Goal: Information Seeking & Learning: Learn about a topic

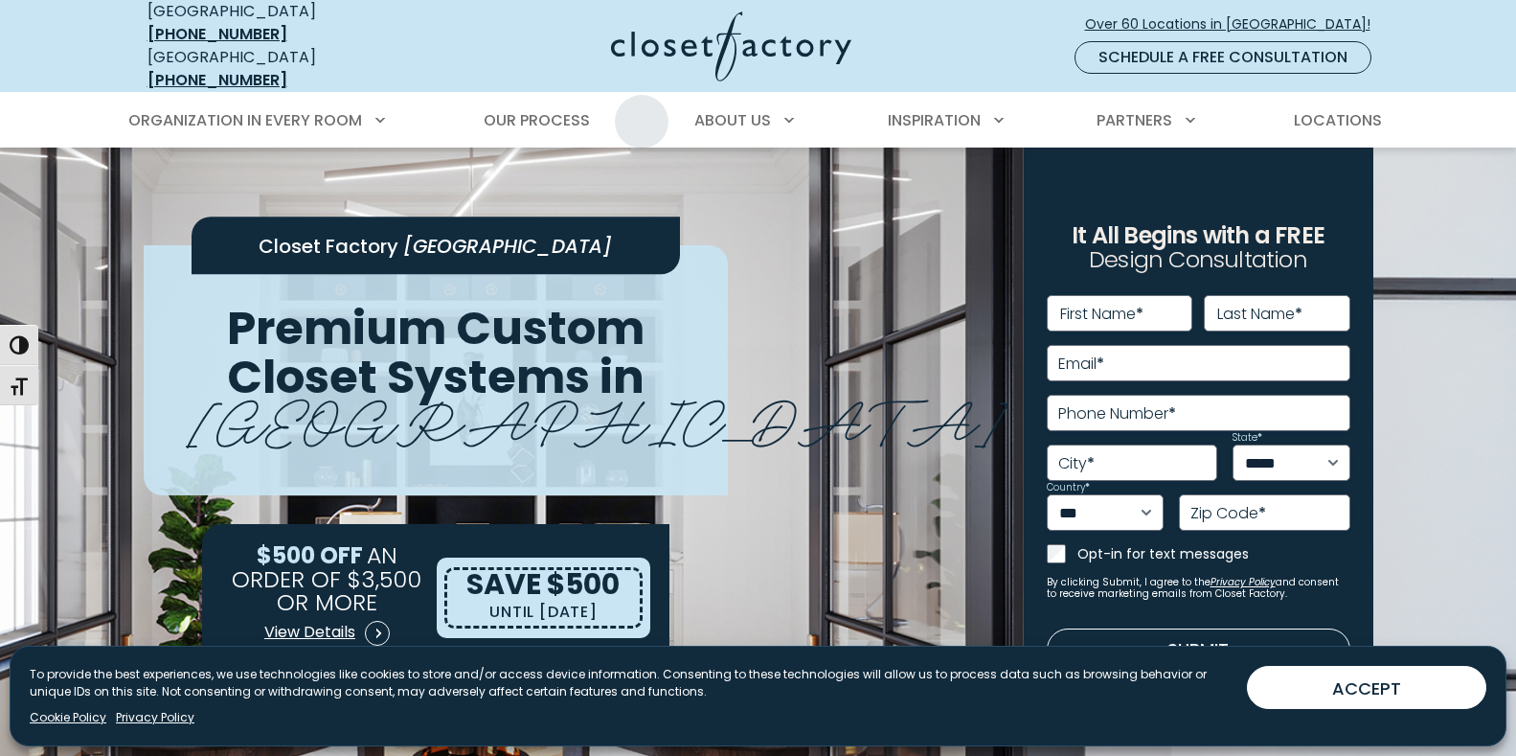
click at [642, 107] on ul "Organization in Every Room Custom Closets Walk-In Closets Reach-In Closets Home…" at bounding box center [758, 121] width 1287 height 54
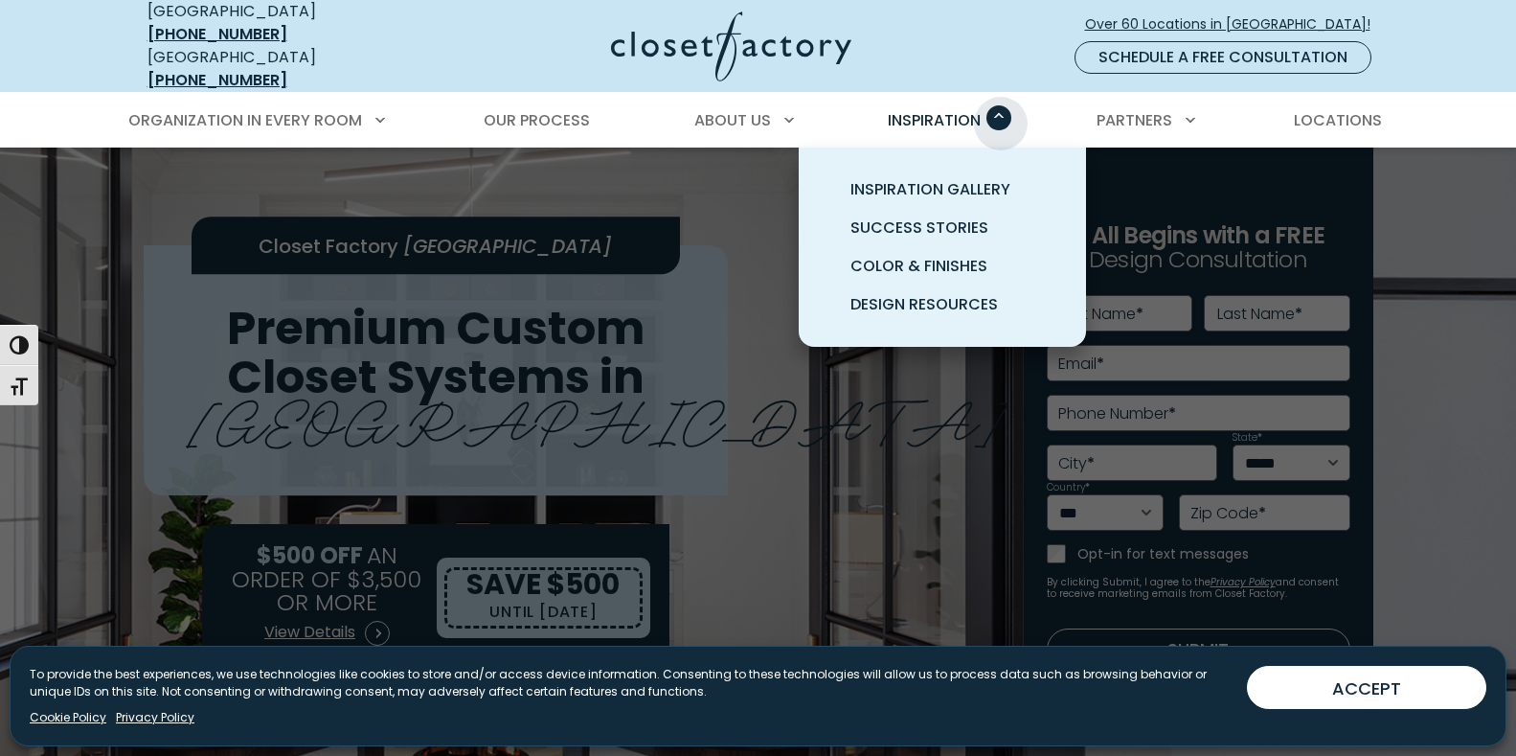
click at [1001, 109] on span "Primary Menu" at bounding box center [999, 117] width 25 height 25
click at [943, 178] on span "Inspiration Gallery" at bounding box center [931, 189] width 160 height 22
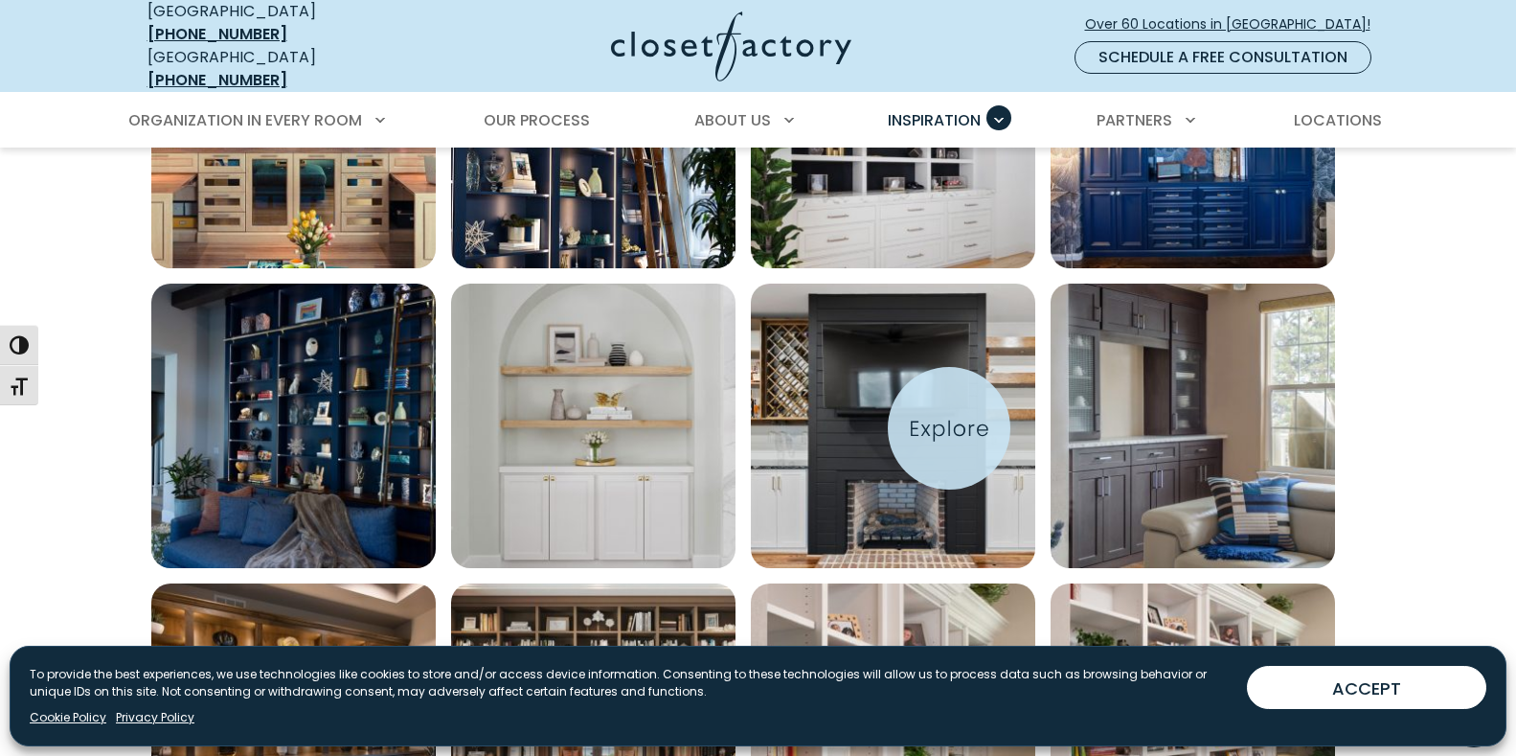
scroll to position [1051, 0]
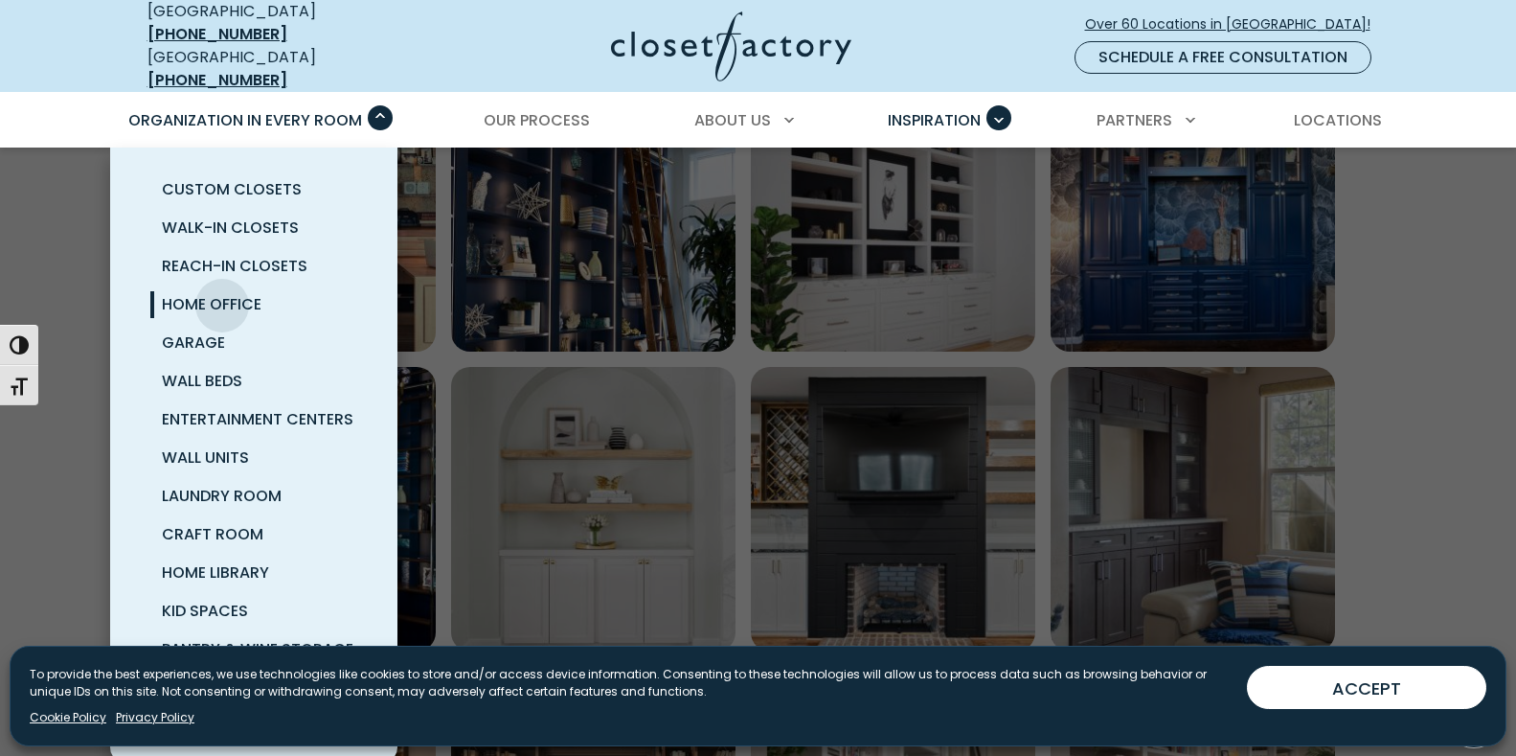
click at [222, 293] on span "Home Office" at bounding box center [212, 304] width 100 height 22
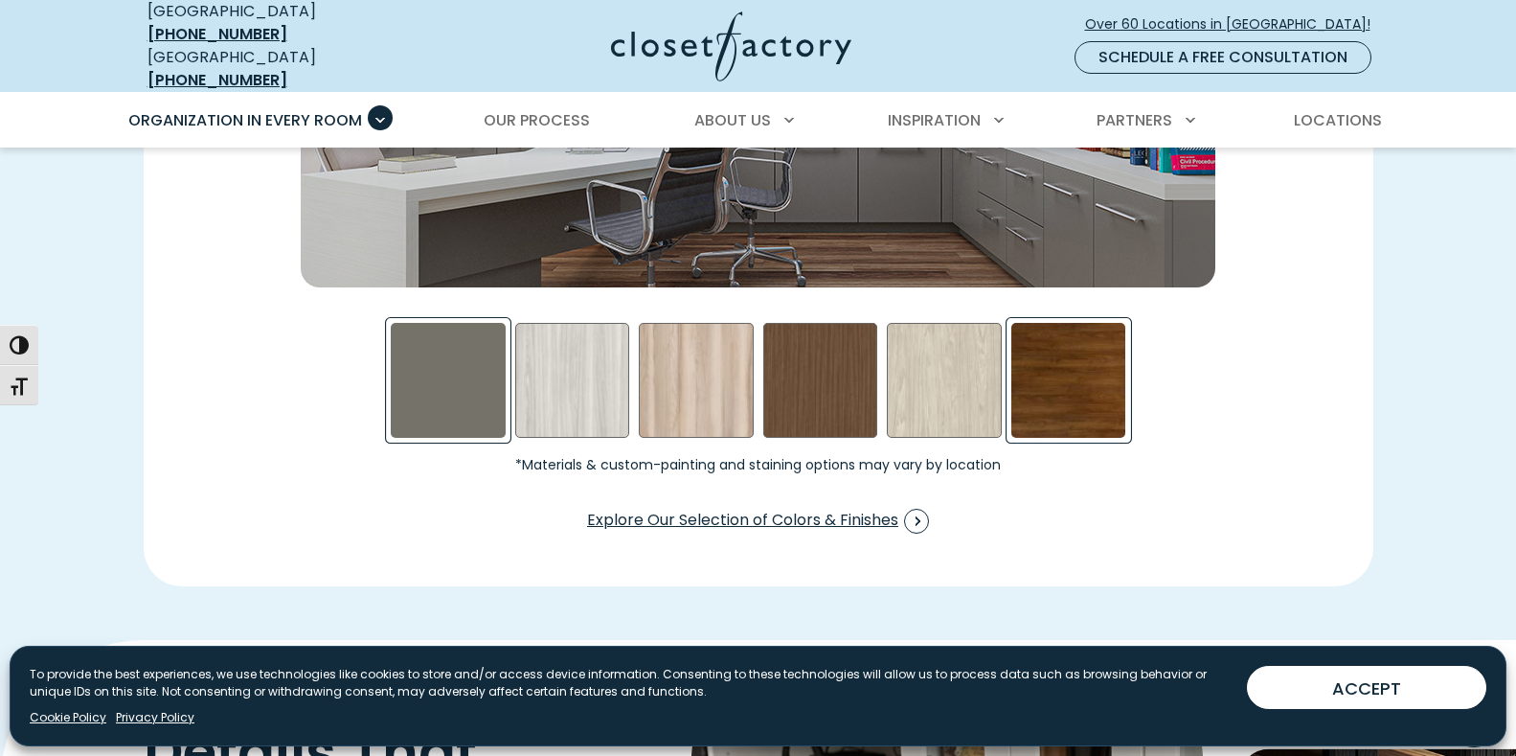
scroll to position [3065, 0]
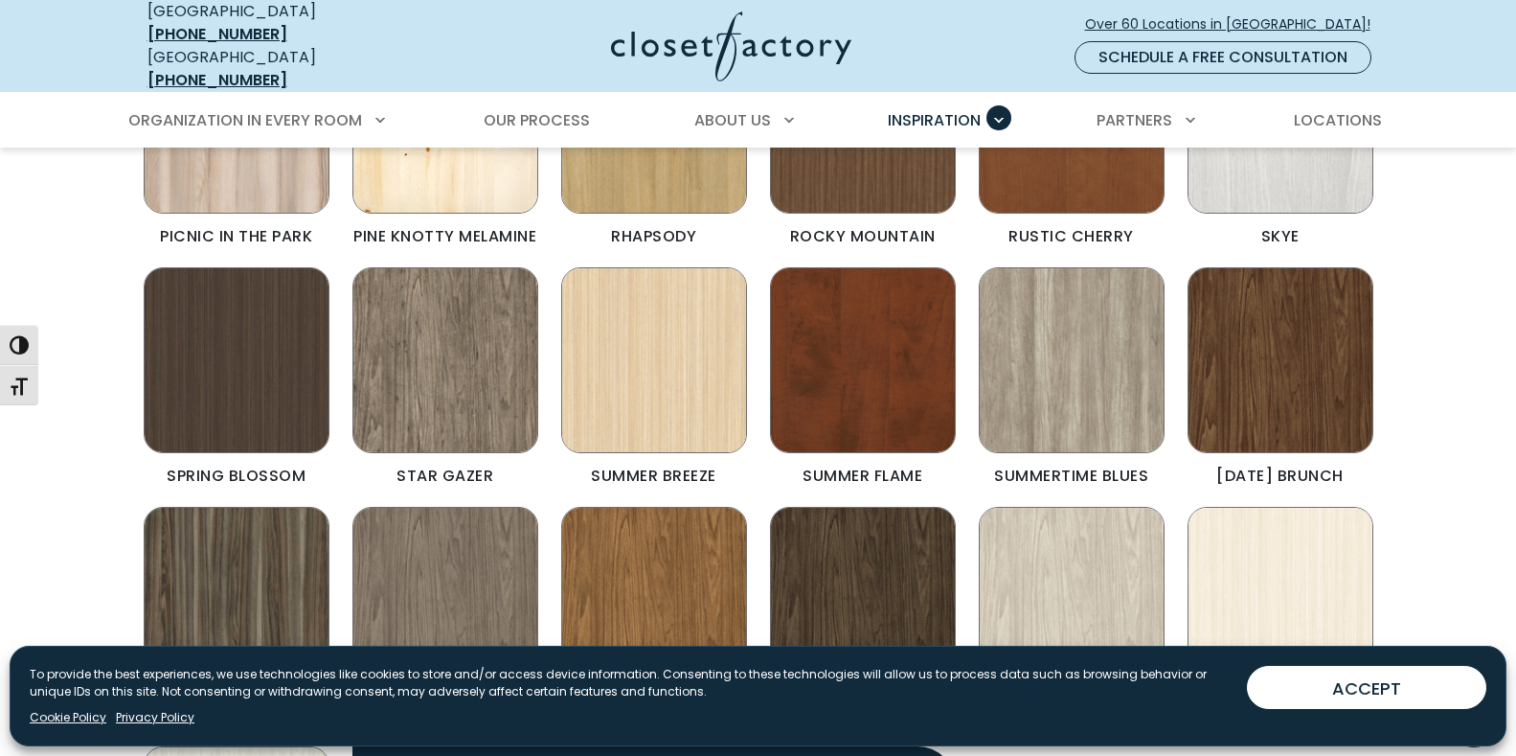
scroll to position [1341, 0]
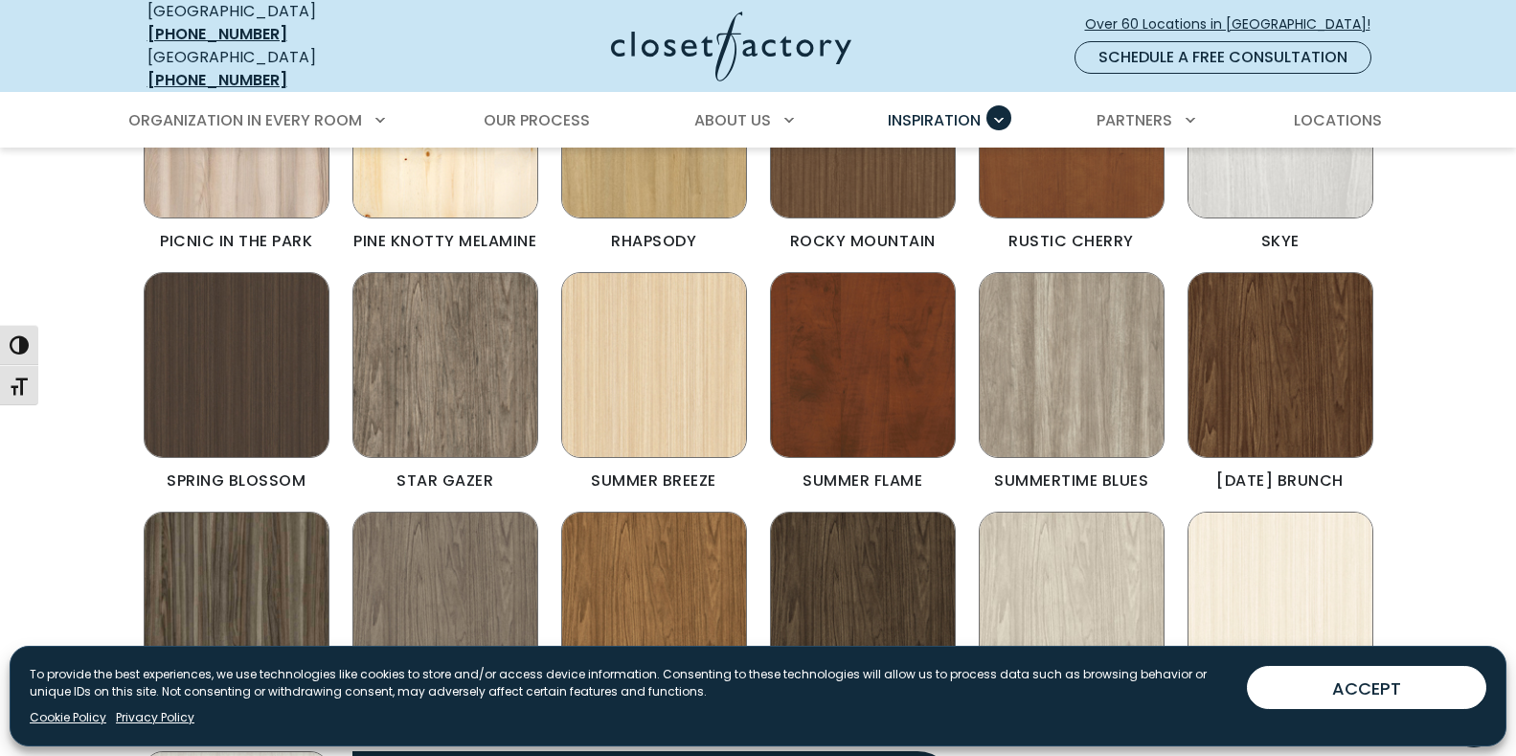
click at [437, 361] on img "Color & Finishes" at bounding box center [446, 365] width 186 height 186
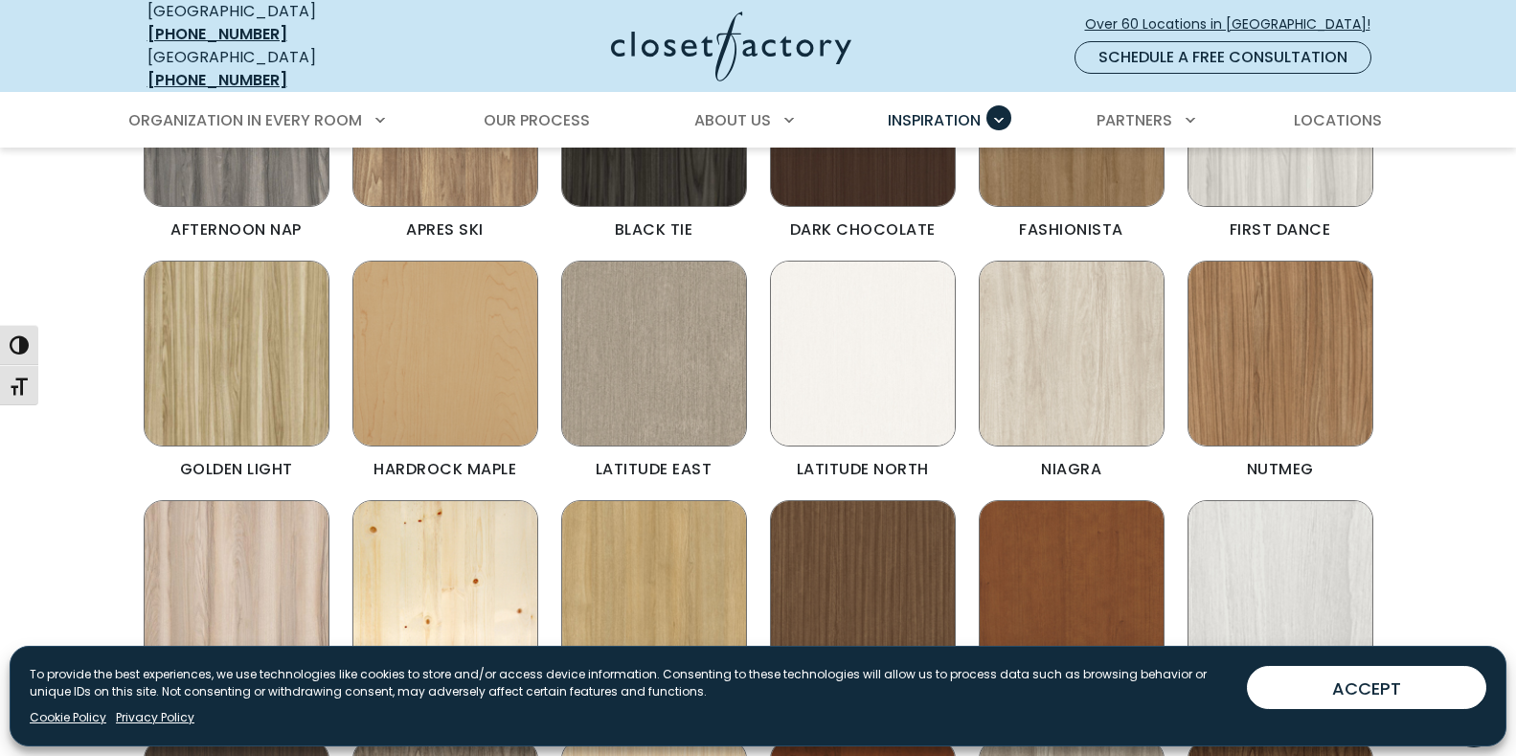
scroll to position [862, 0]
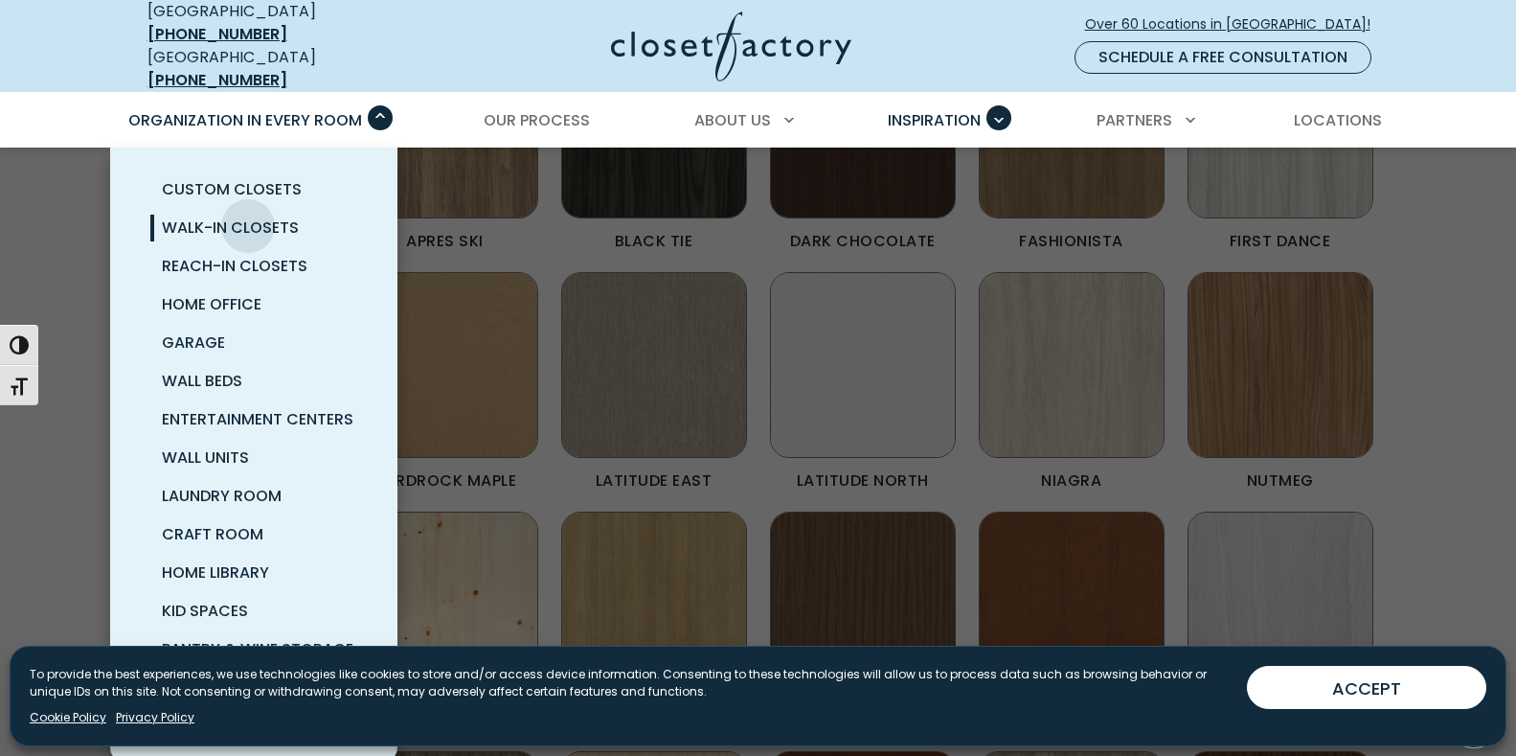
click at [248, 216] on span "Walk-In Closets" at bounding box center [230, 227] width 137 height 22
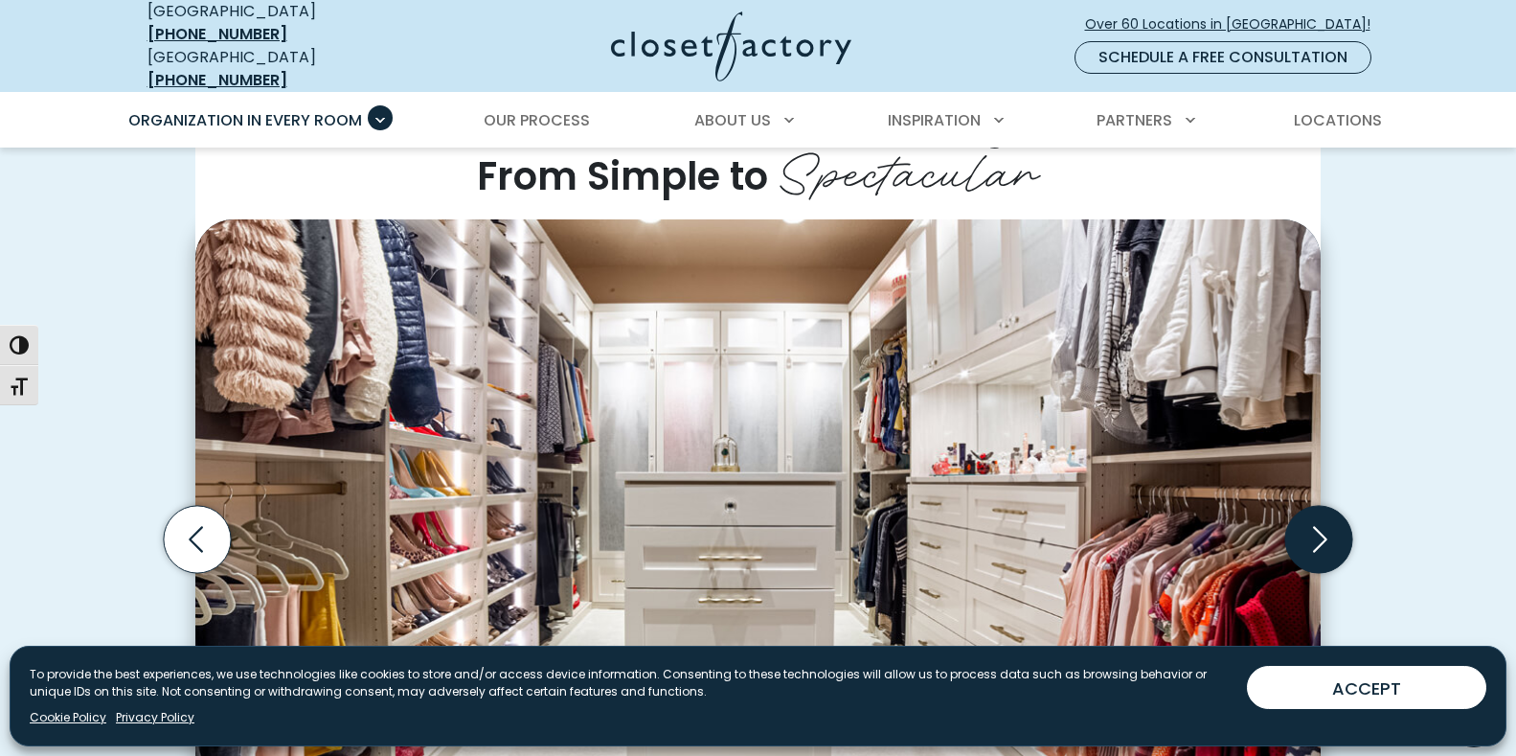
scroll to position [479, 0]
click at [1317, 538] on icon "Next slide" at bounding box center [1319, 539] width 67 height 67
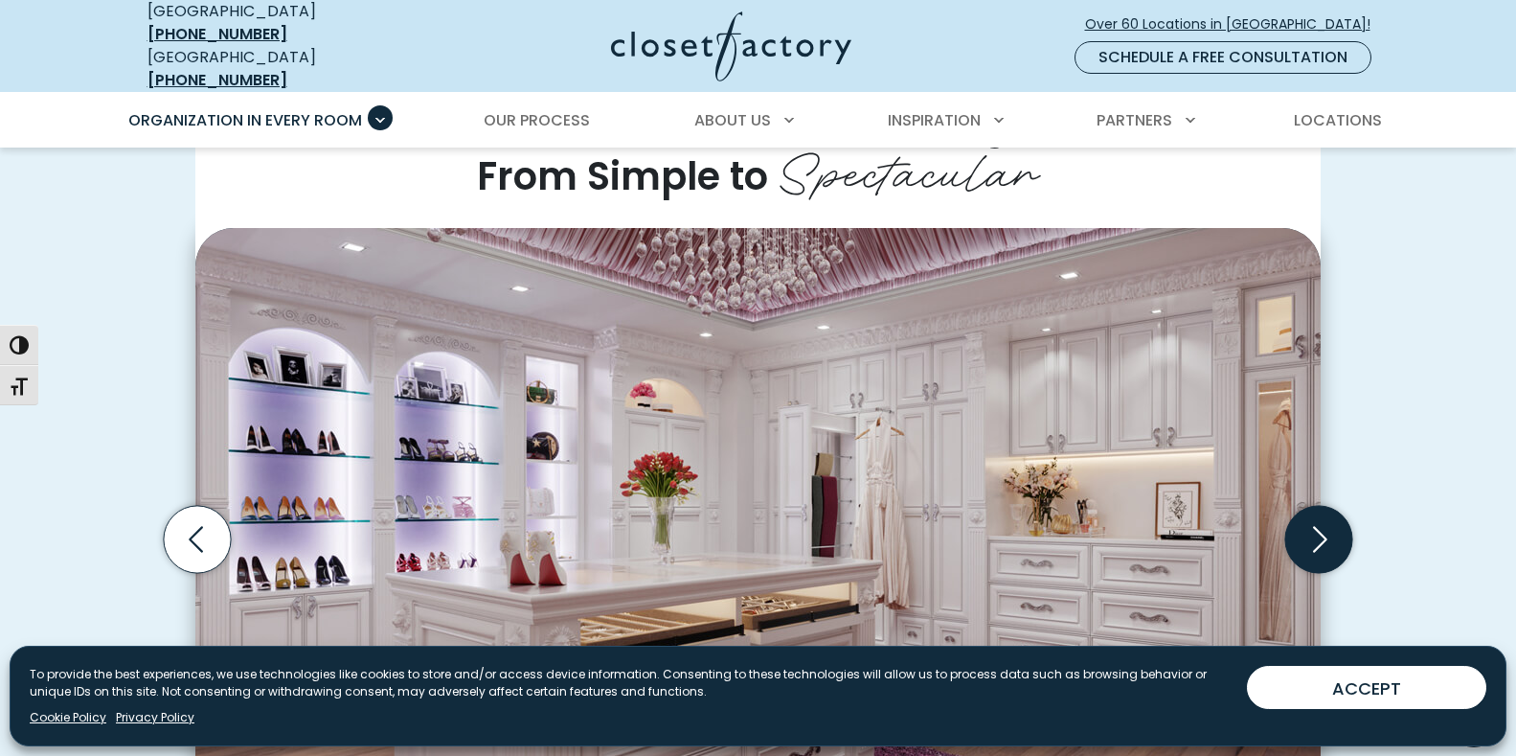
scroll to position [0, 0]
click at [1317, 538] on icon "Next slide" at bounding box center [1319, 539] width 67 height 67
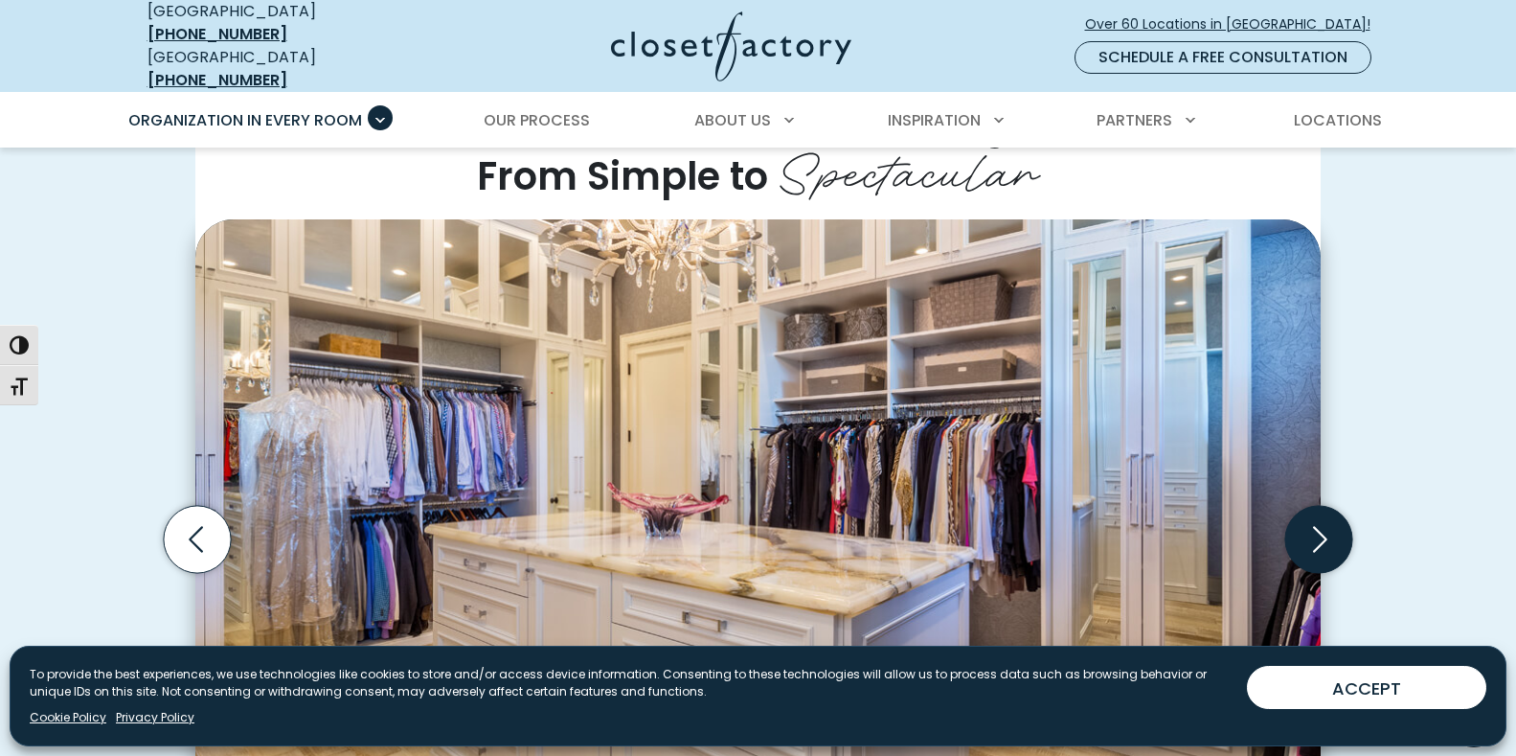
click at [1317, 538] on icon "Next slide" at bounding box center [1319, 539] width 67 height 67
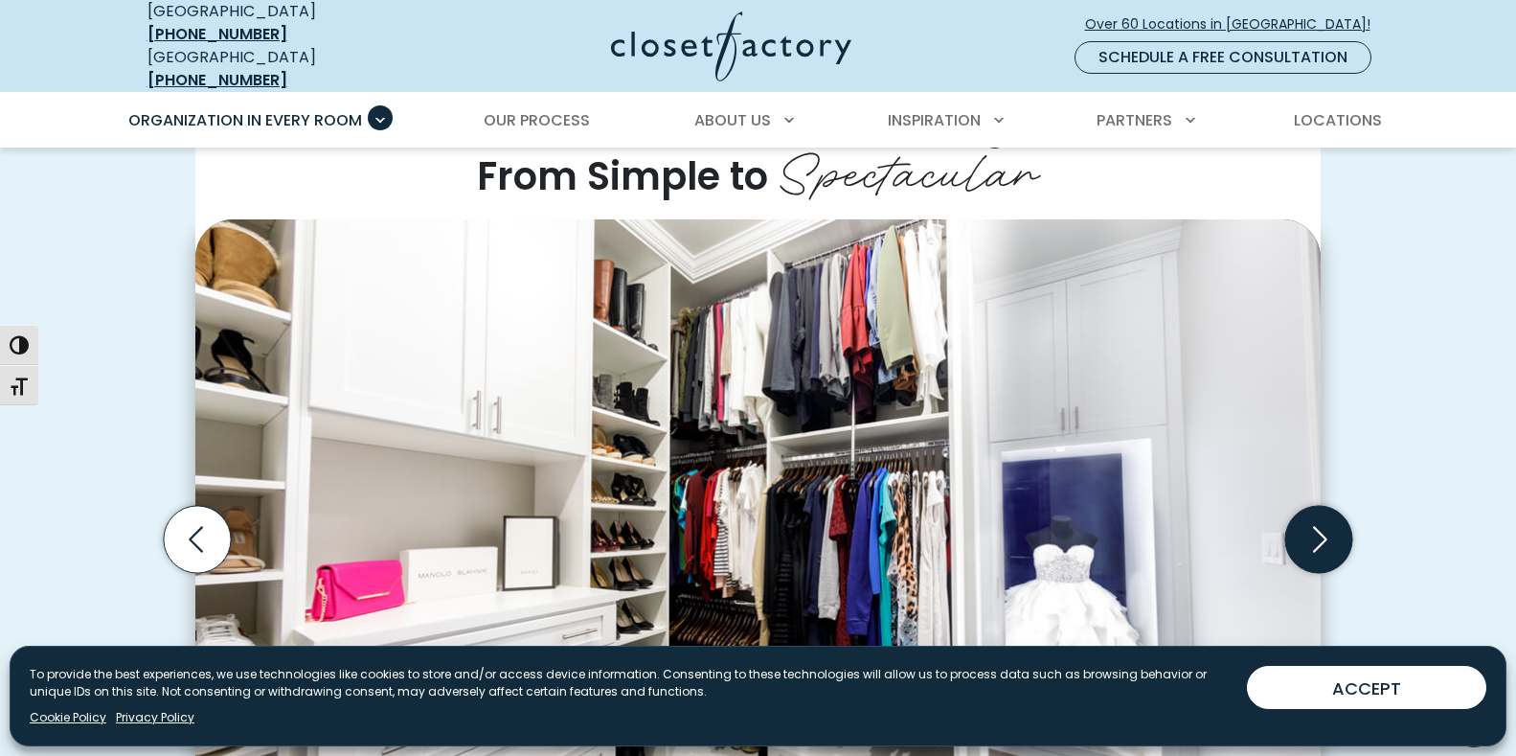
click at [1317, 538] on icon "Next slide" at bounding box center [1319, 539] width 67 height 67
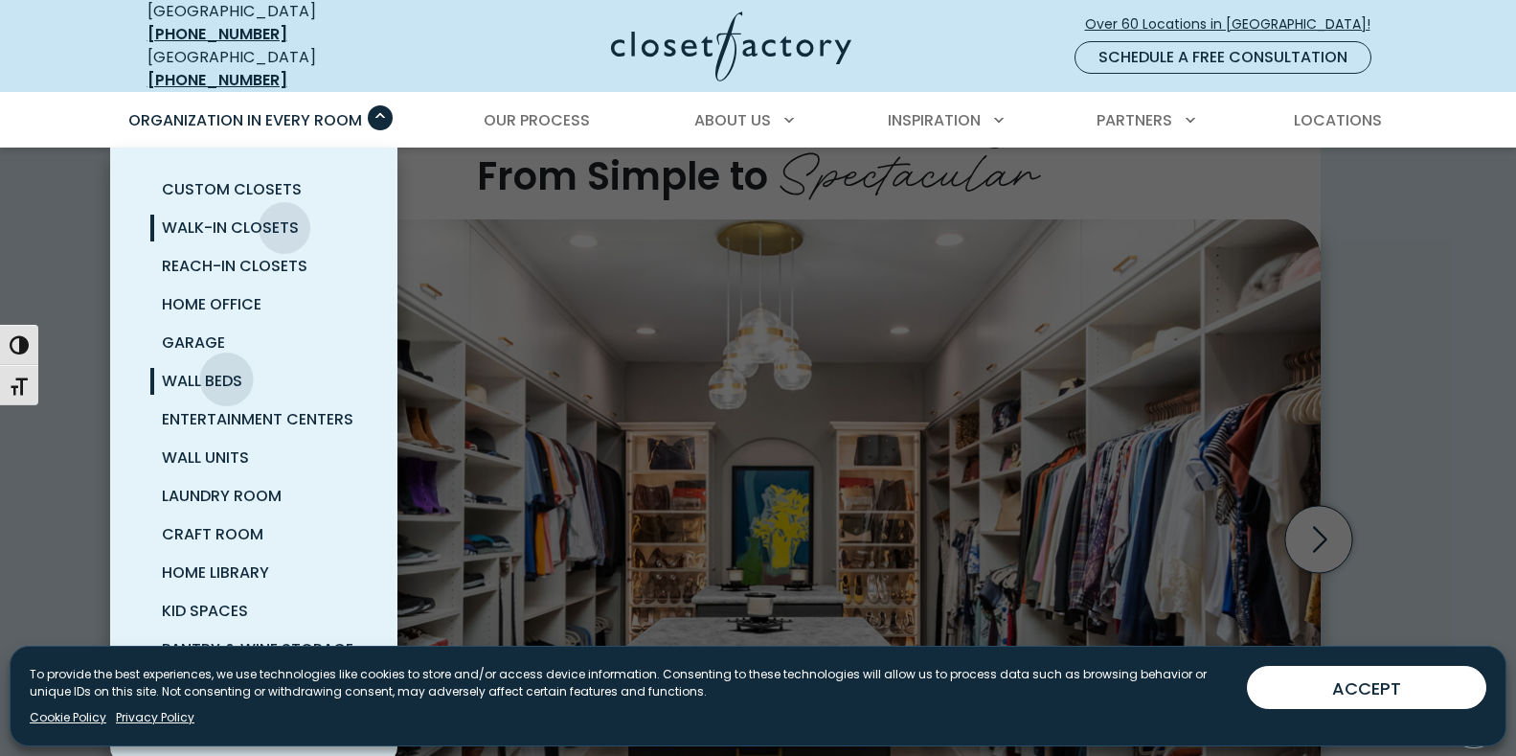
click at [226, 370] on span "Wall Beds" at bounding box center [202, 381] width 80 height 22
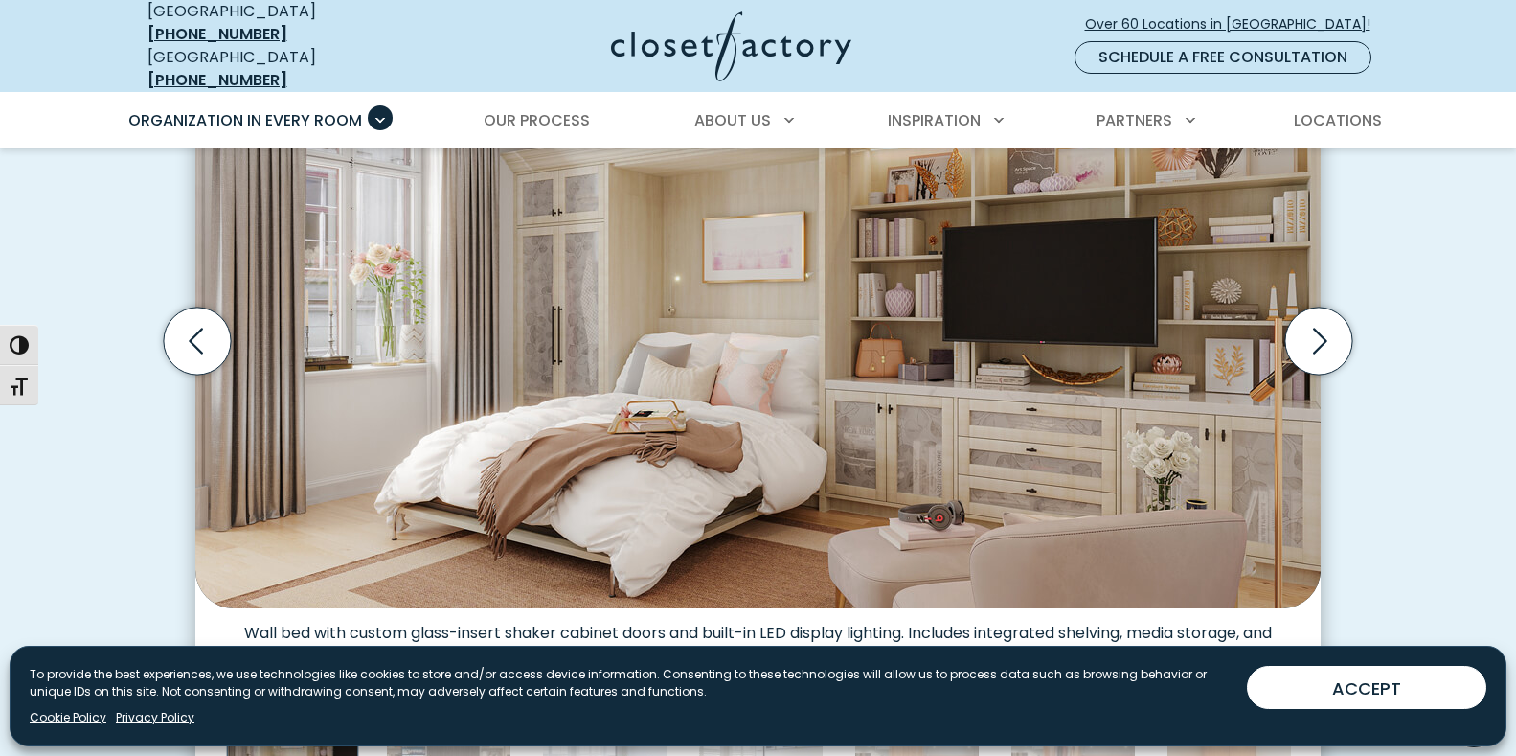
scroll to position [575, 0]
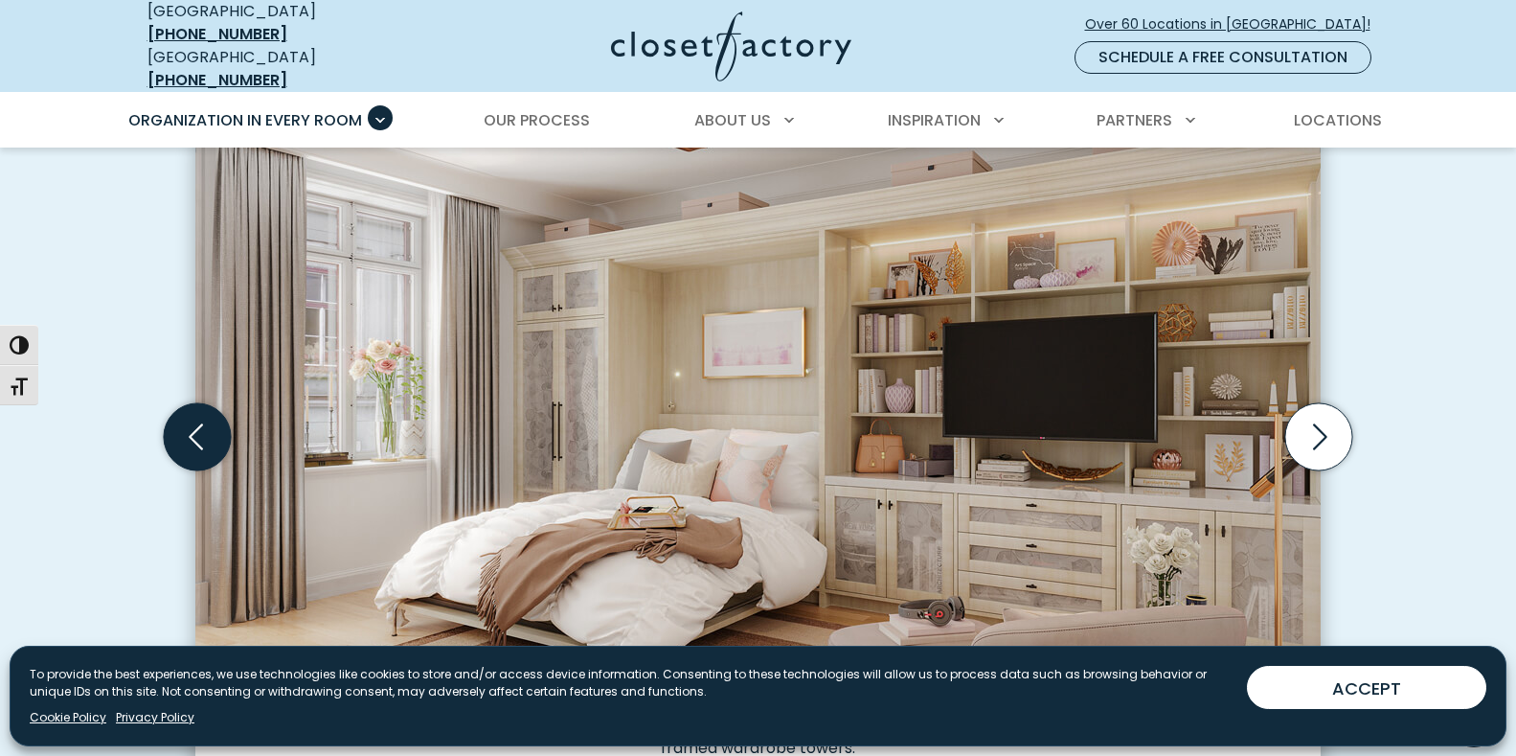
click at [210, 420] on icon "Previous slide" at bounding box center [197, 435] width 67 height 67
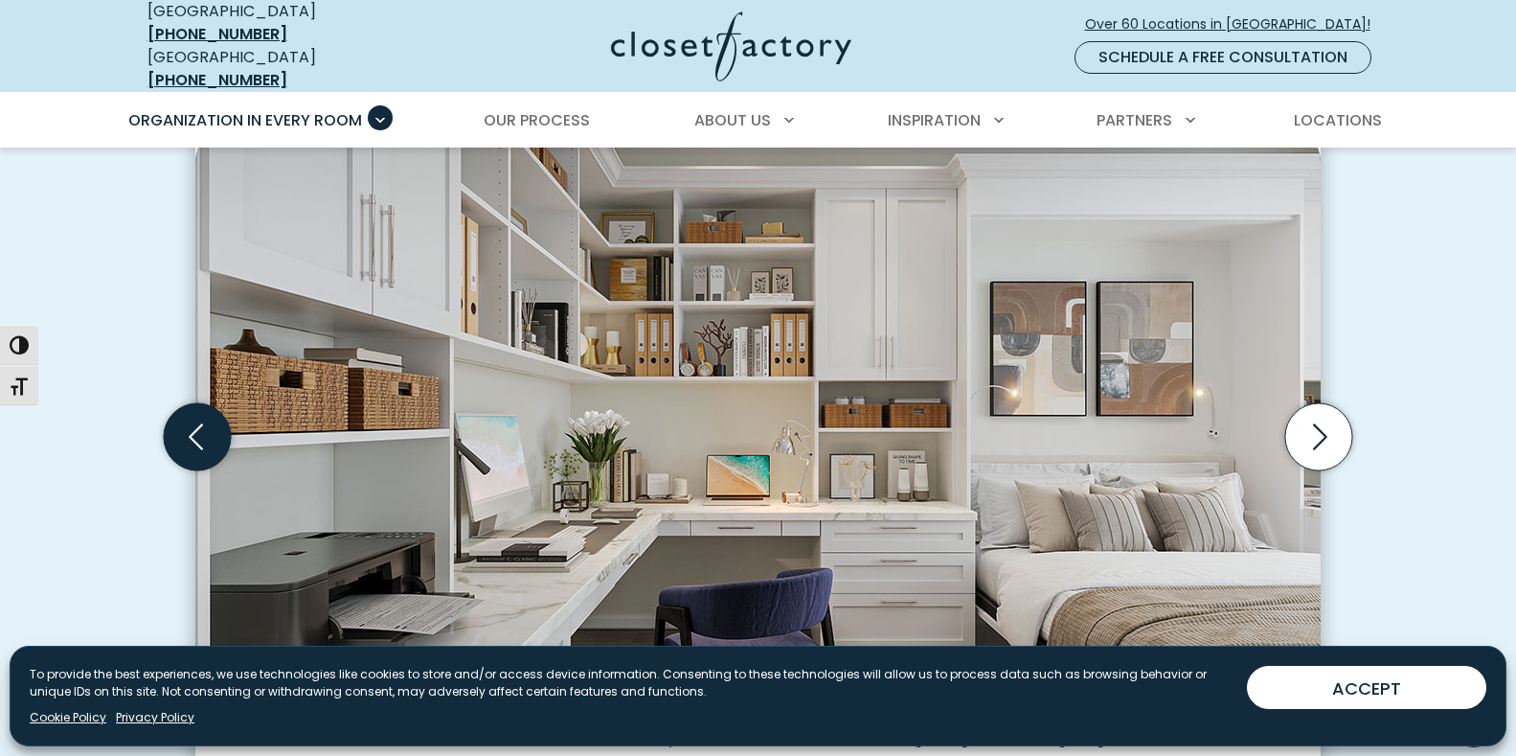
click at [210, 420] on icon "Previous slide" at bounding box center [197, 435] width 67 height 67
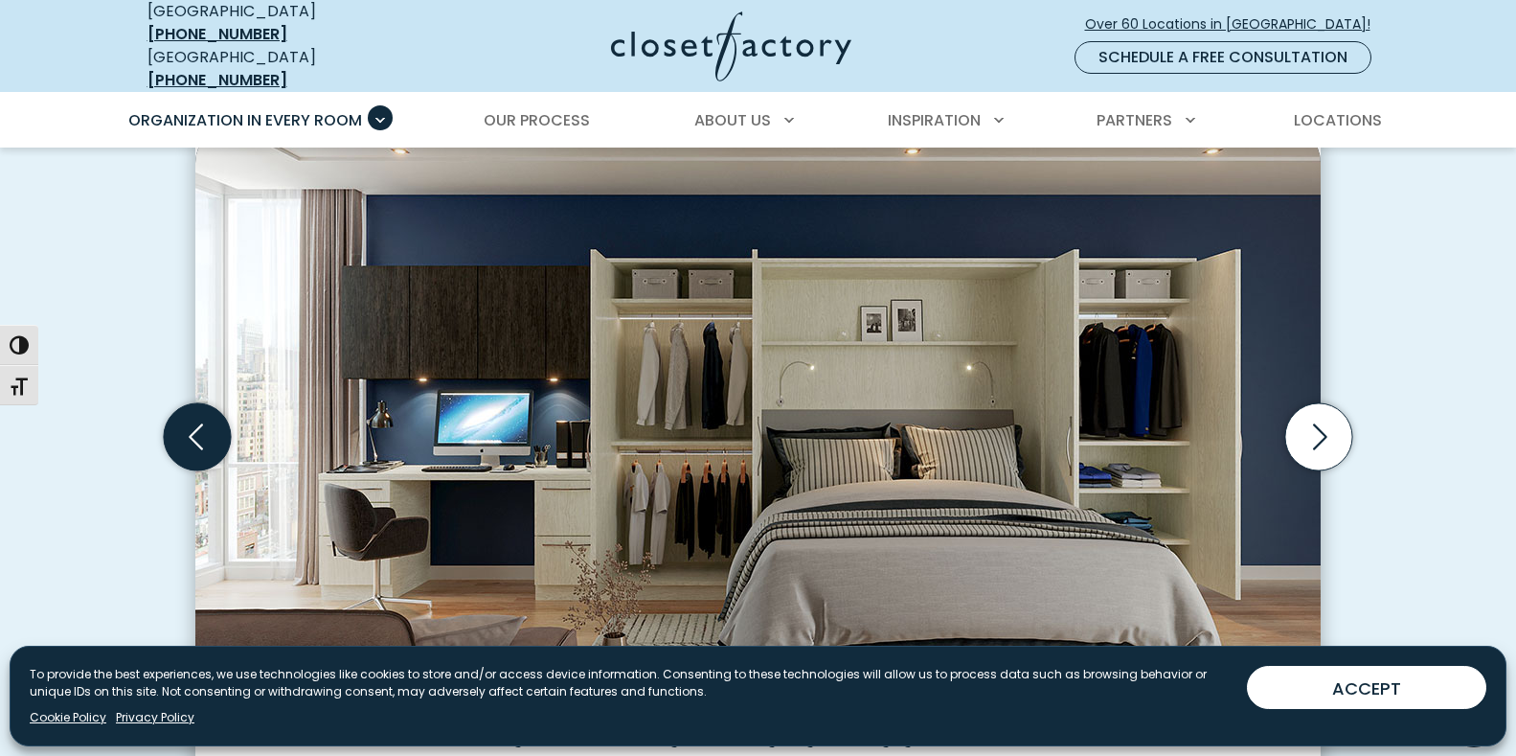
click at [210, 420] on icon "Previous slide" at bounding box center [197, 435] width 67 height 67
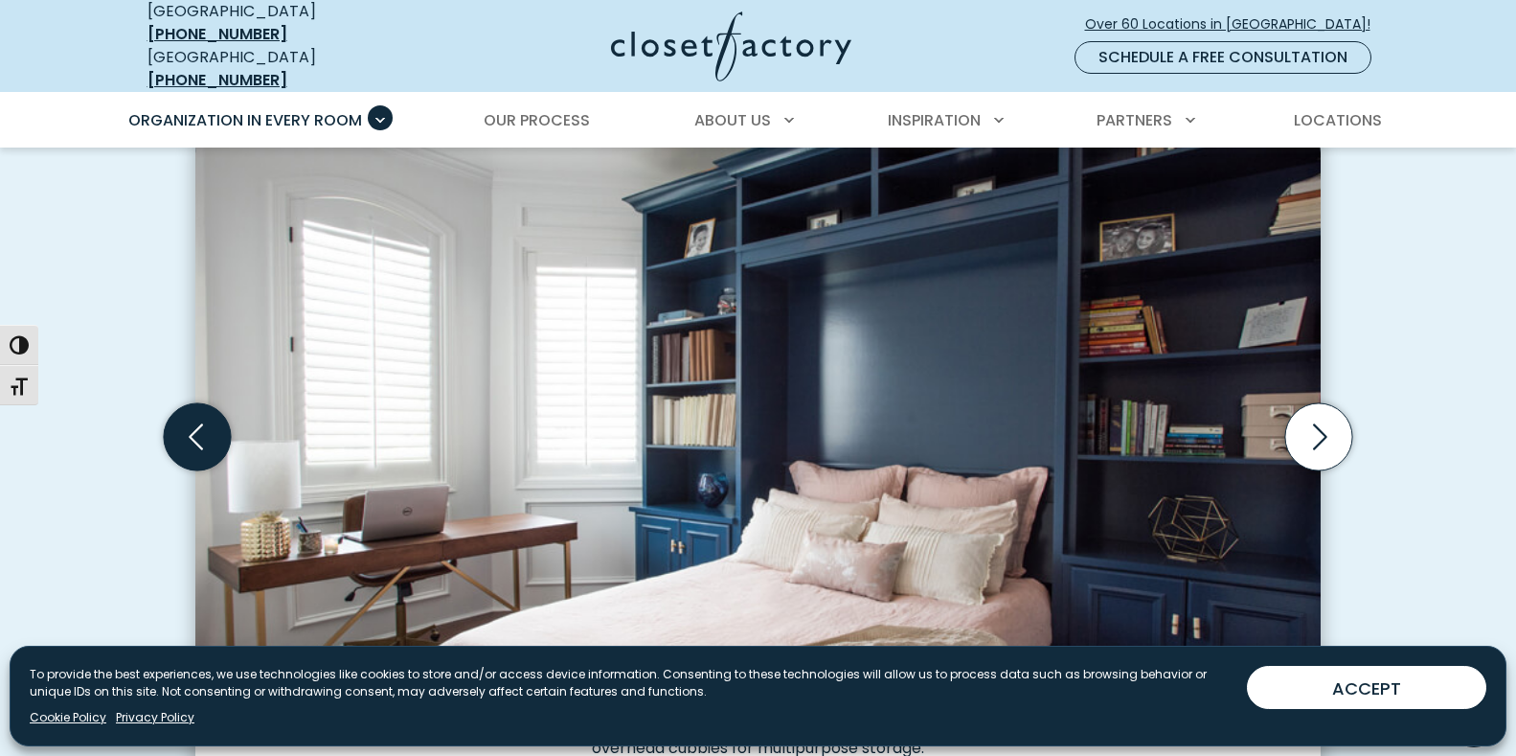
click at [210, 420] on icon "Previous slide" at bounding box center [197, 435] width 67 height 67
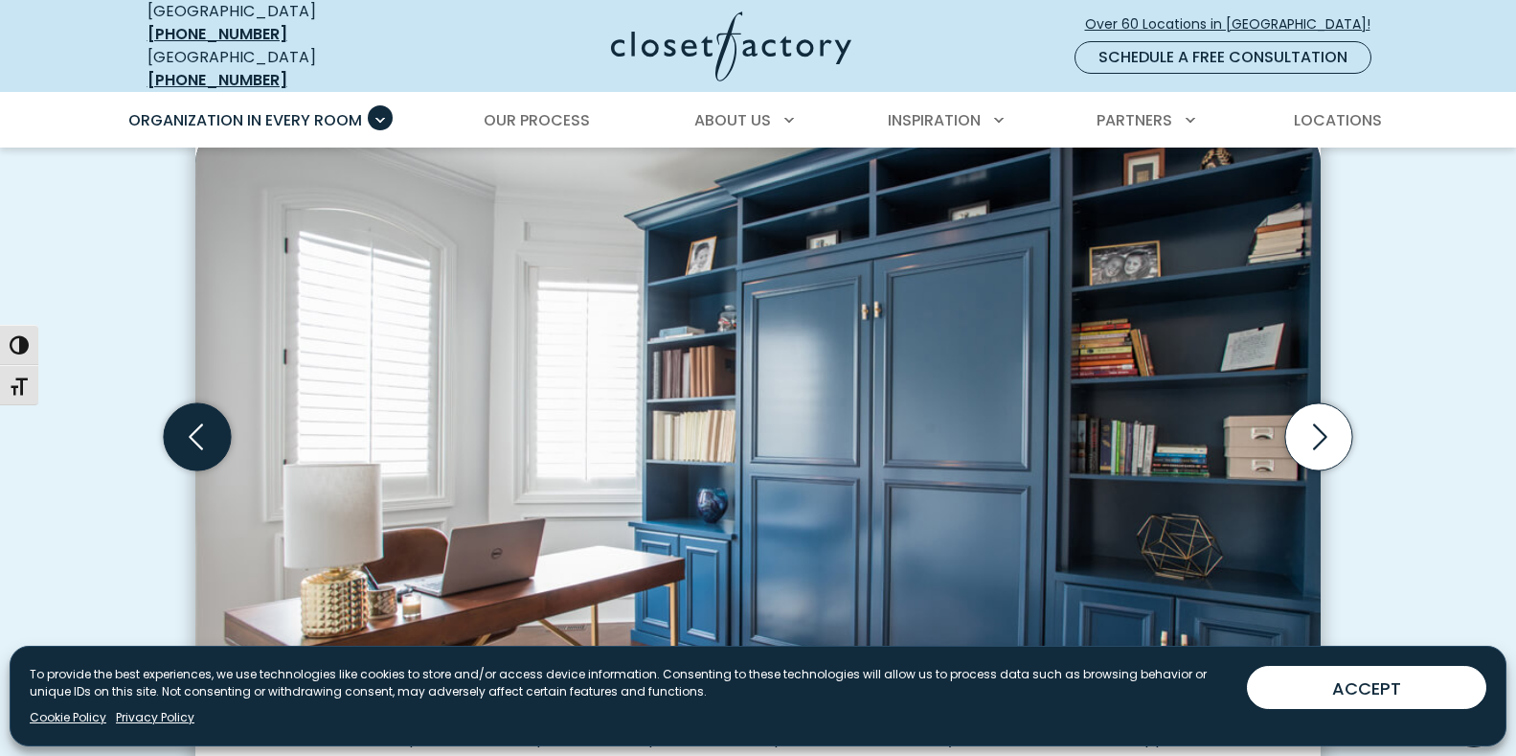
click at [210, 420] on icon "Previous slide" at bounding box center [197, 435] width 67 height 67
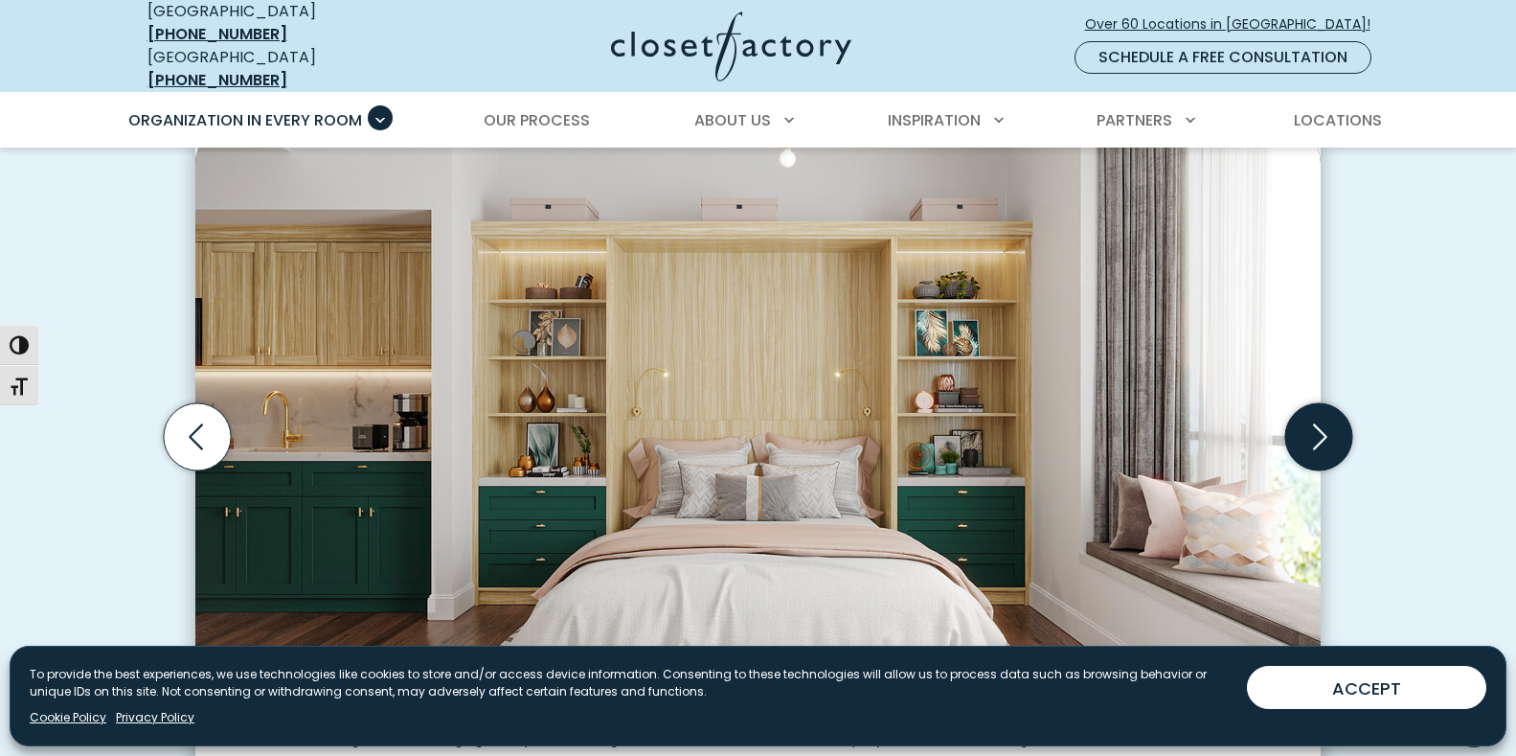
click at [1318, 442] on icon "Next slide" at bounding box center [1319, 435] width 67 height 67
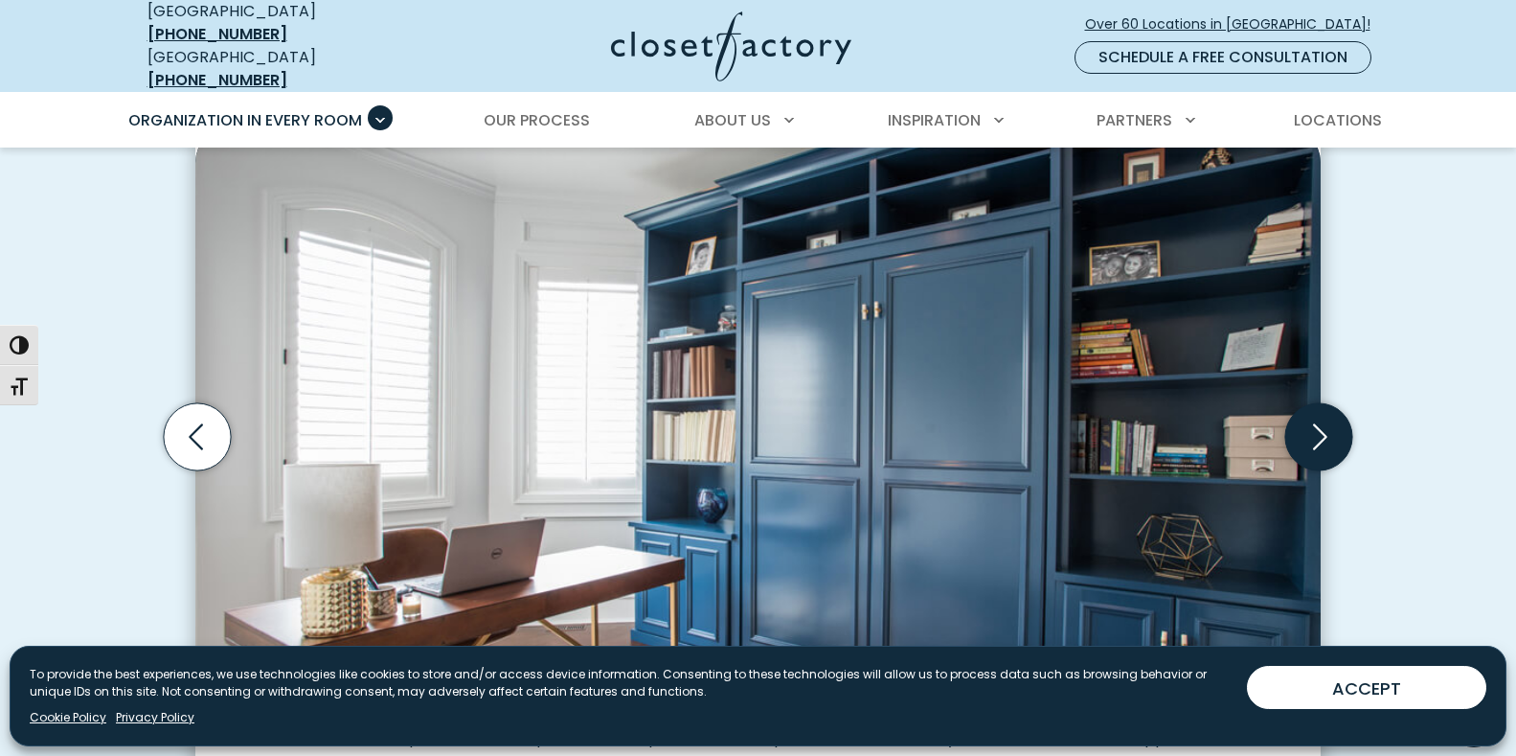
click at [1318, 442] on icon "Next slide" at bounding box center [1319, 435] width 67 height 67
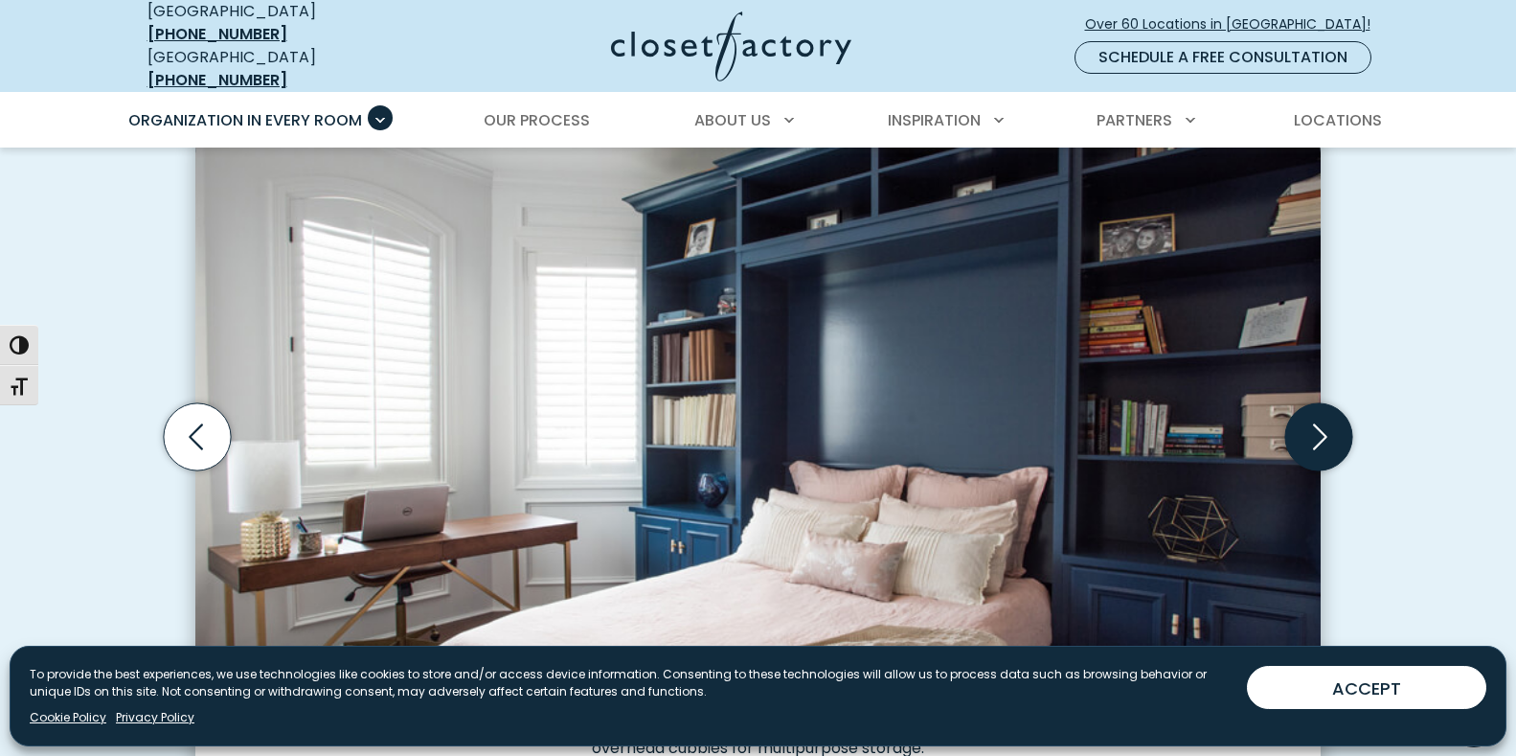
click at [1318, 442] on icon "Next slide" at bounding box center [1319, 435] width 67 height 67
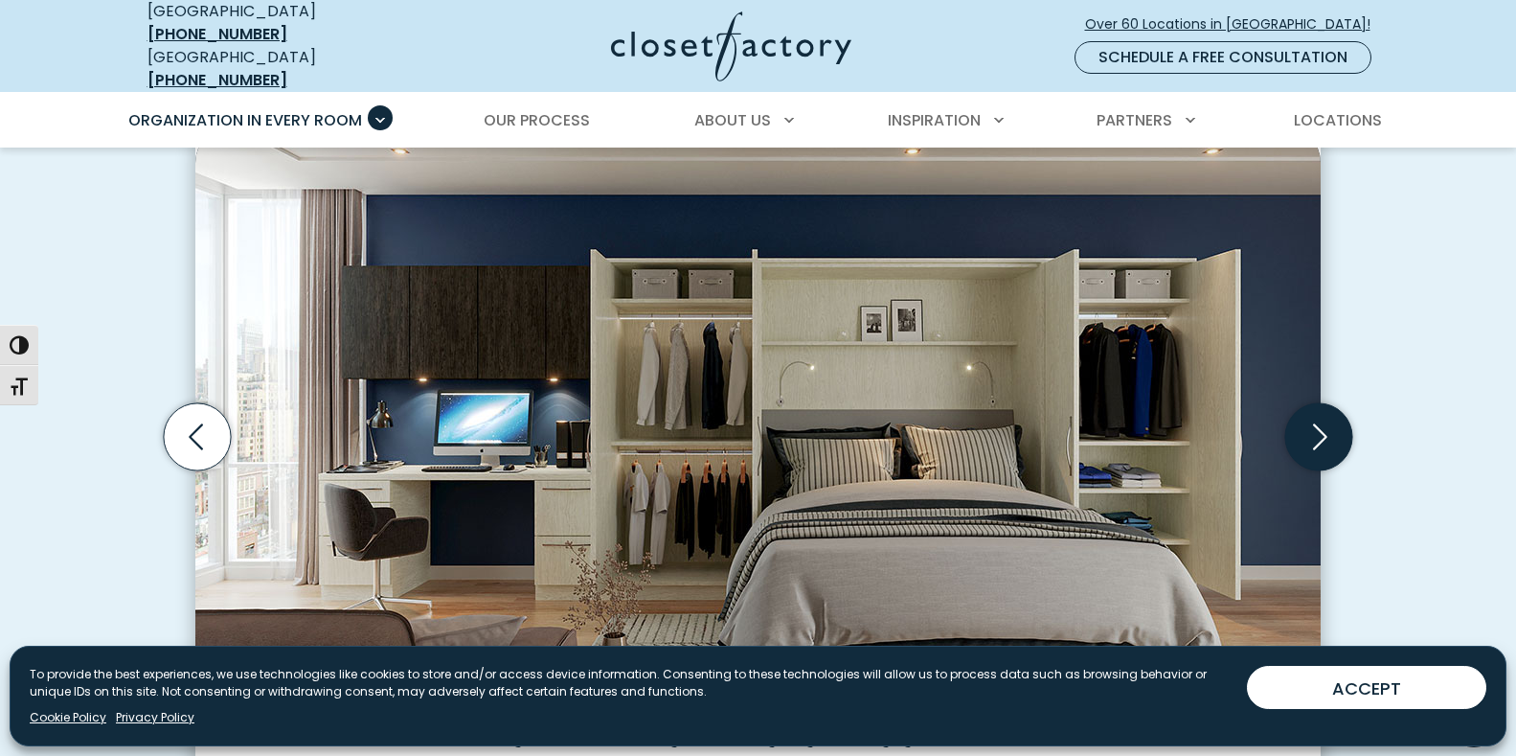
click at [1318, 442] on icon "Next slide" at bounding box center [1319, 435] width 67 height 67
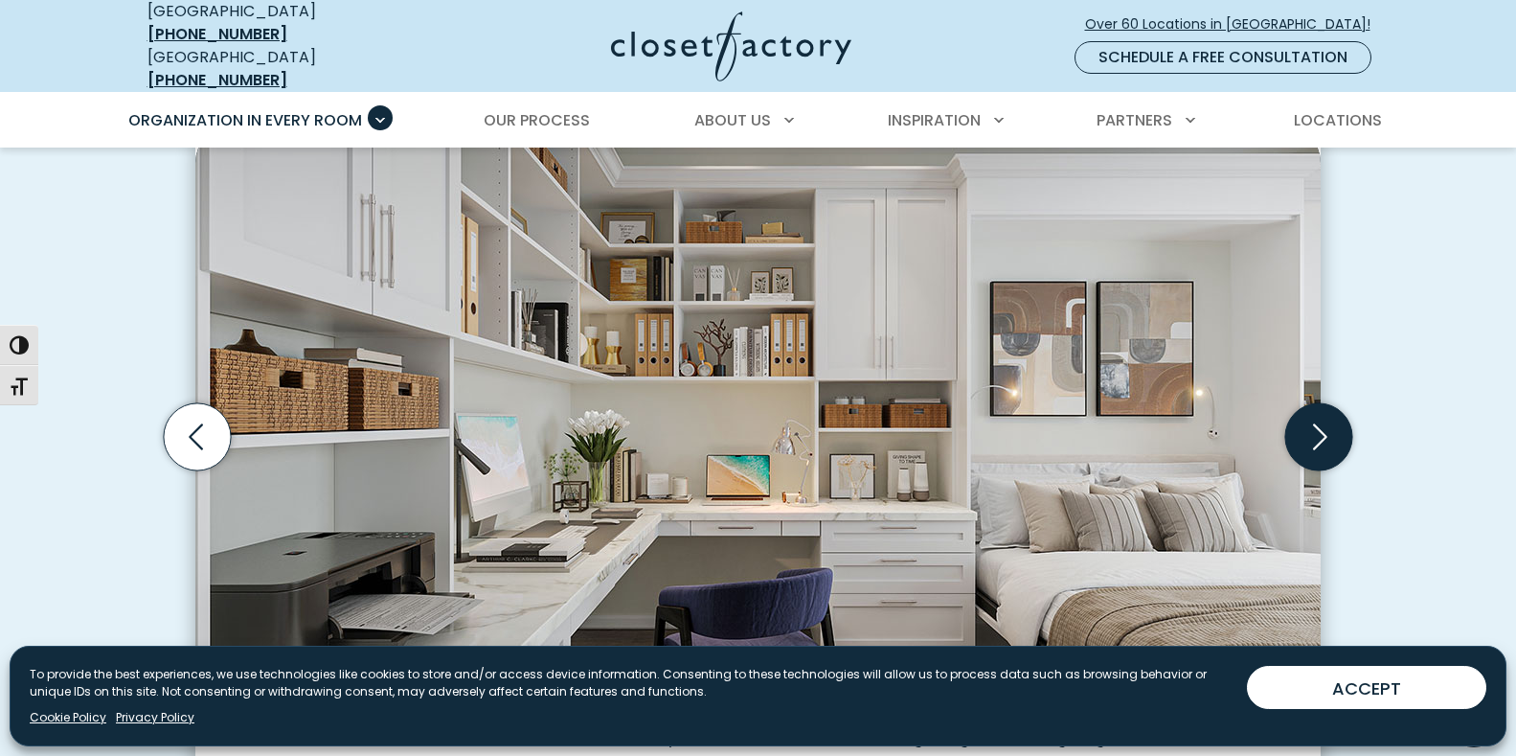
click at [1319, 442] on icon "Next slide" at bounding box center [1319, 435] width 67 height 67
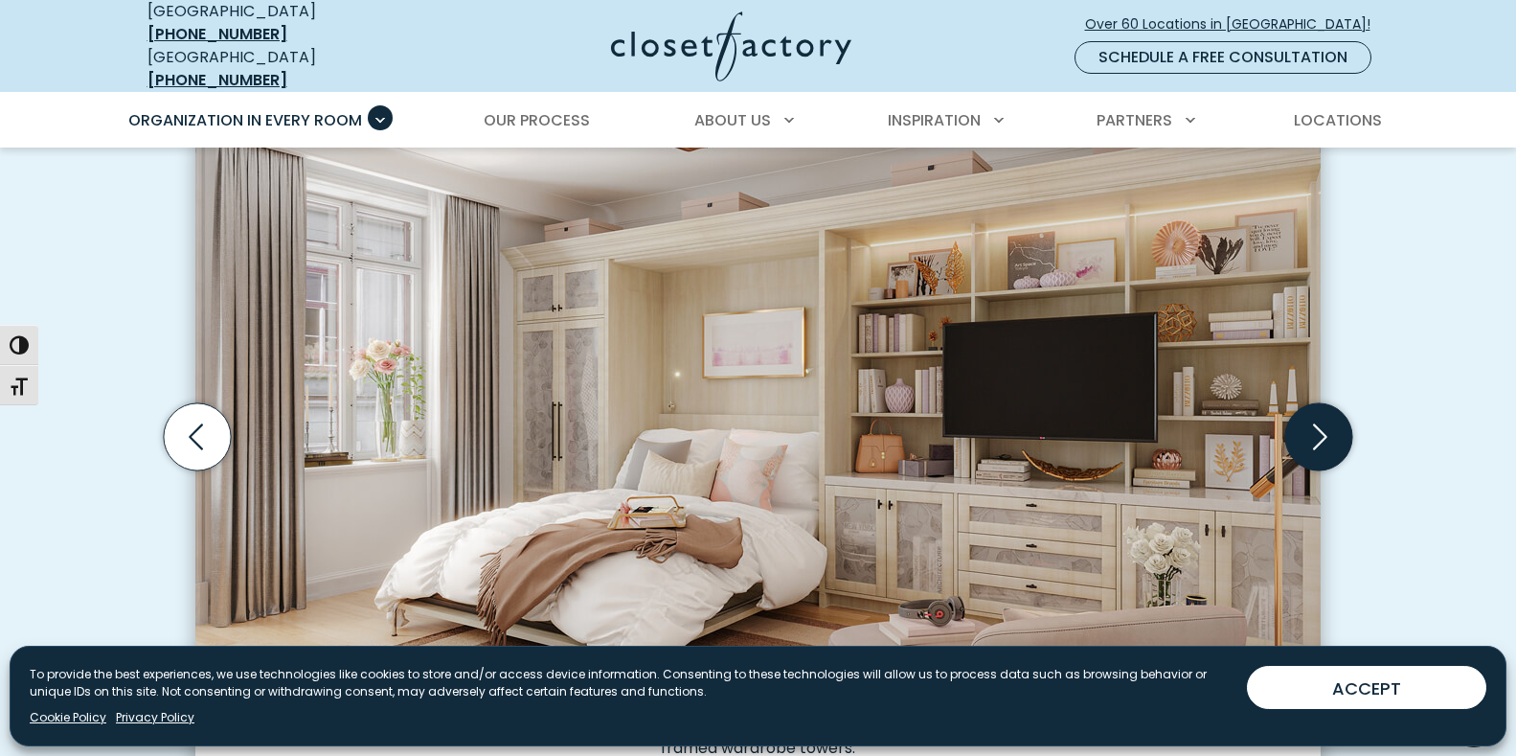
click at [1318, 429] on icon "Next slide" at bounding box center [1320, 436] width 14 height 26
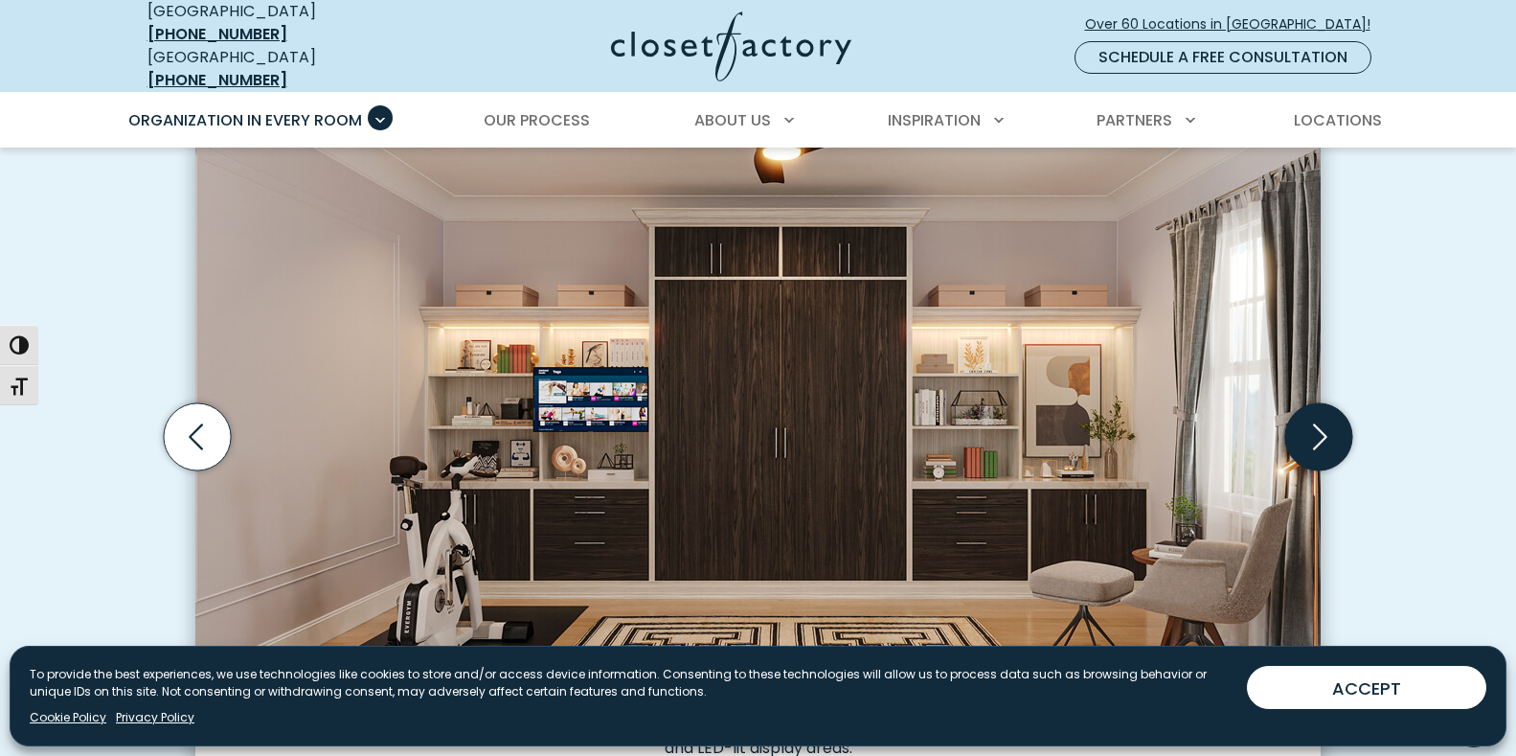
click at [1321, 429] on icon "Next slide" at bounding box center [1319, 435] width 67 height 67
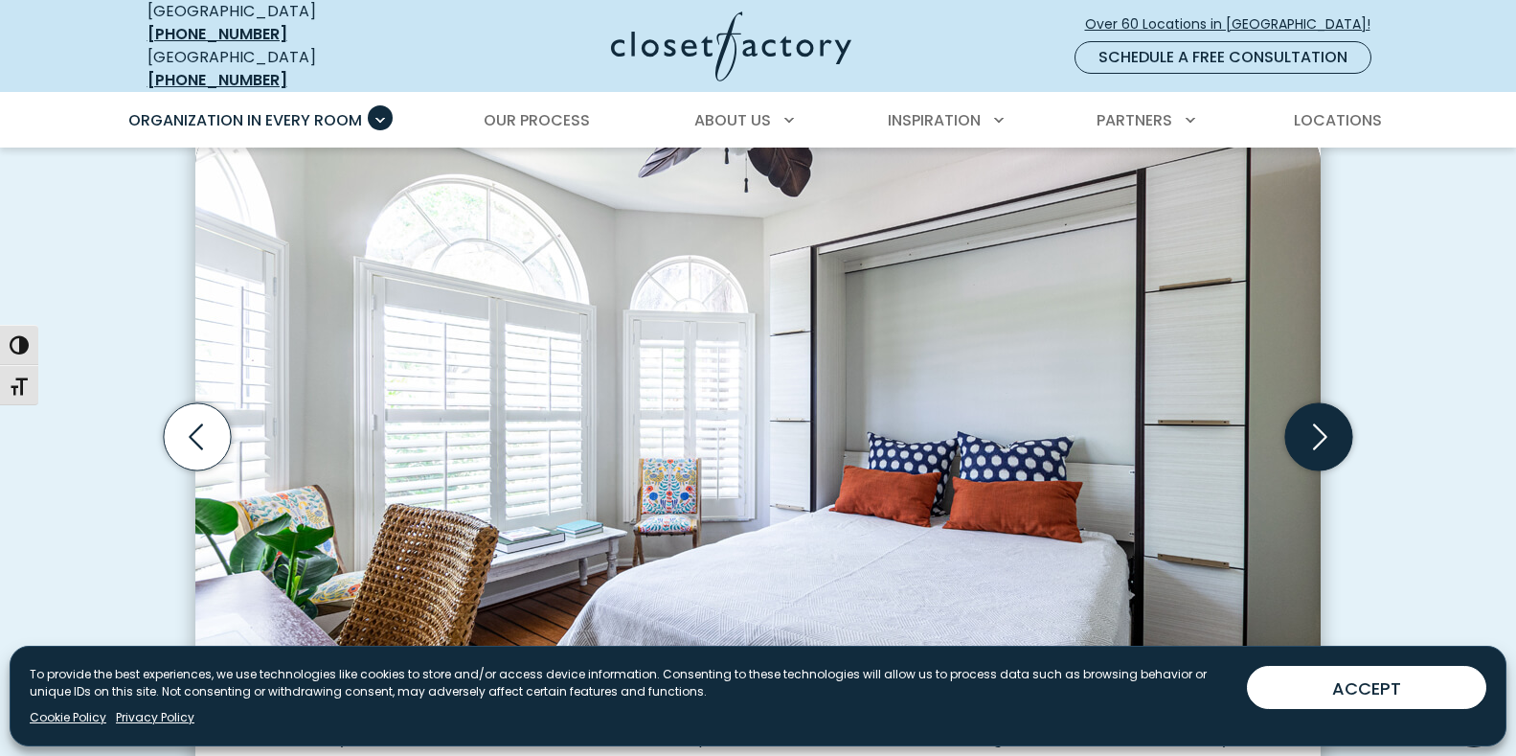
click at [1321, 429] on icon "Next slide" at bounding box center [1319, 435] width 67 height 67
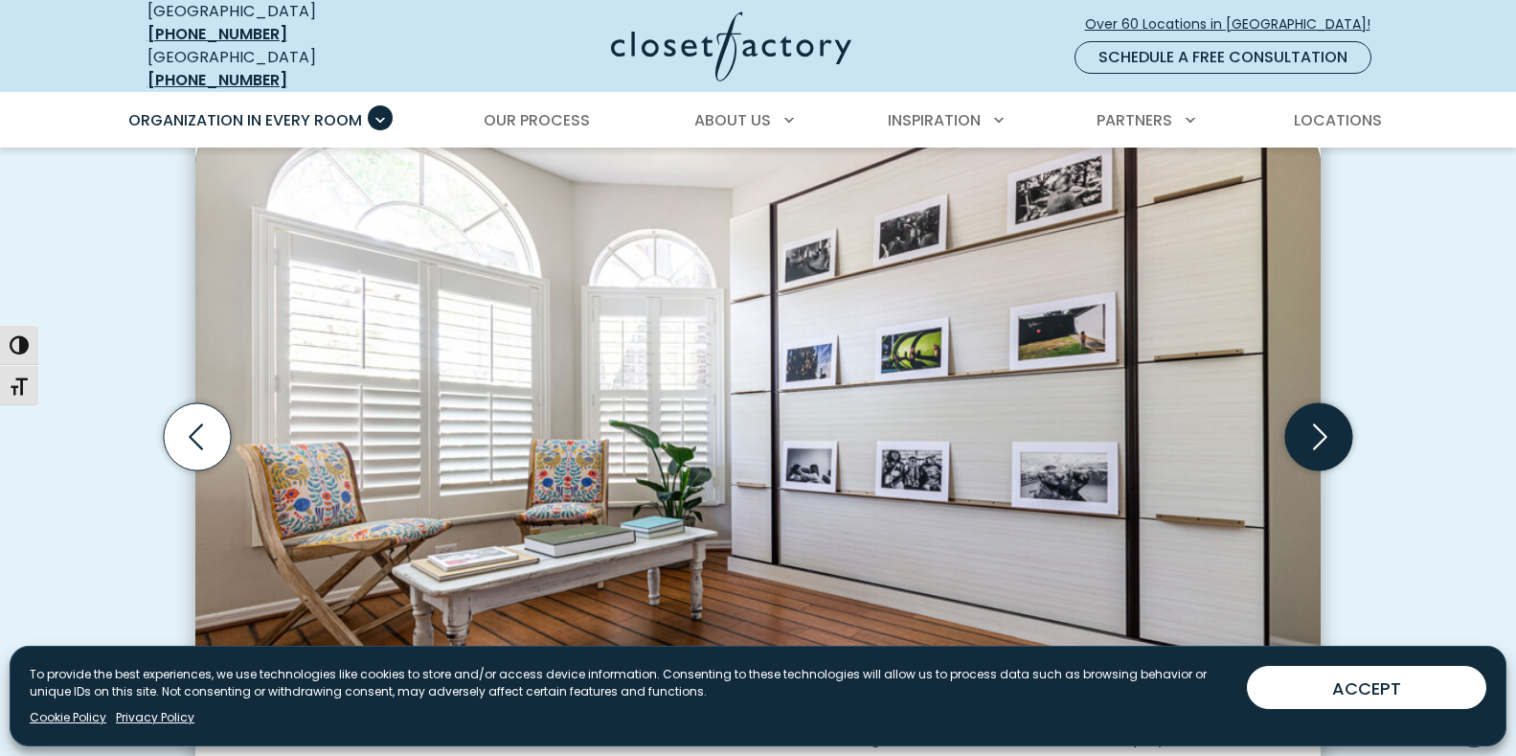
click at [1321, 429] on icon "Next slide" at bounding box center [1319, 435] width 67 height 67
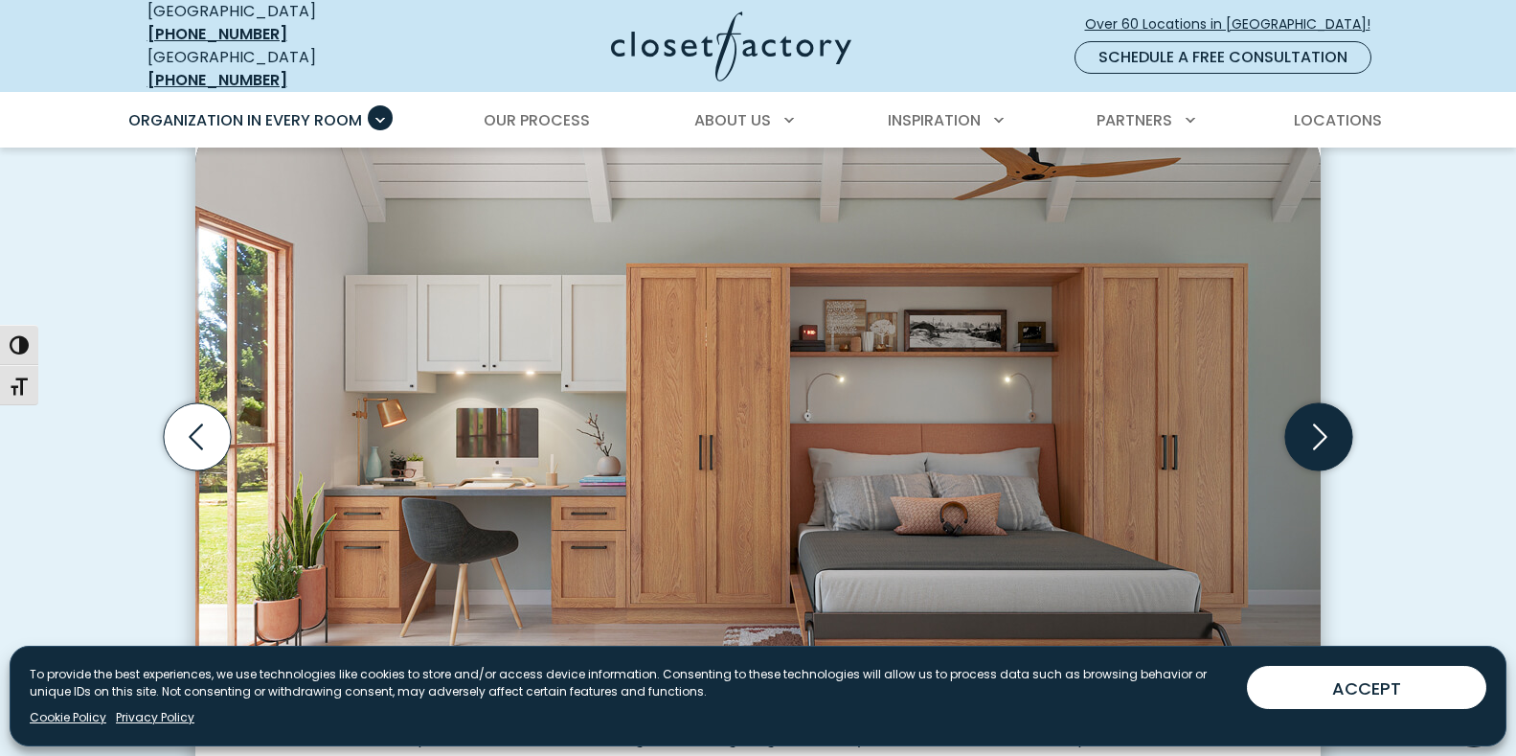
click at [1321, 429] on icon "Next slide" at bounding box center [1319, 435] width 67 height 67
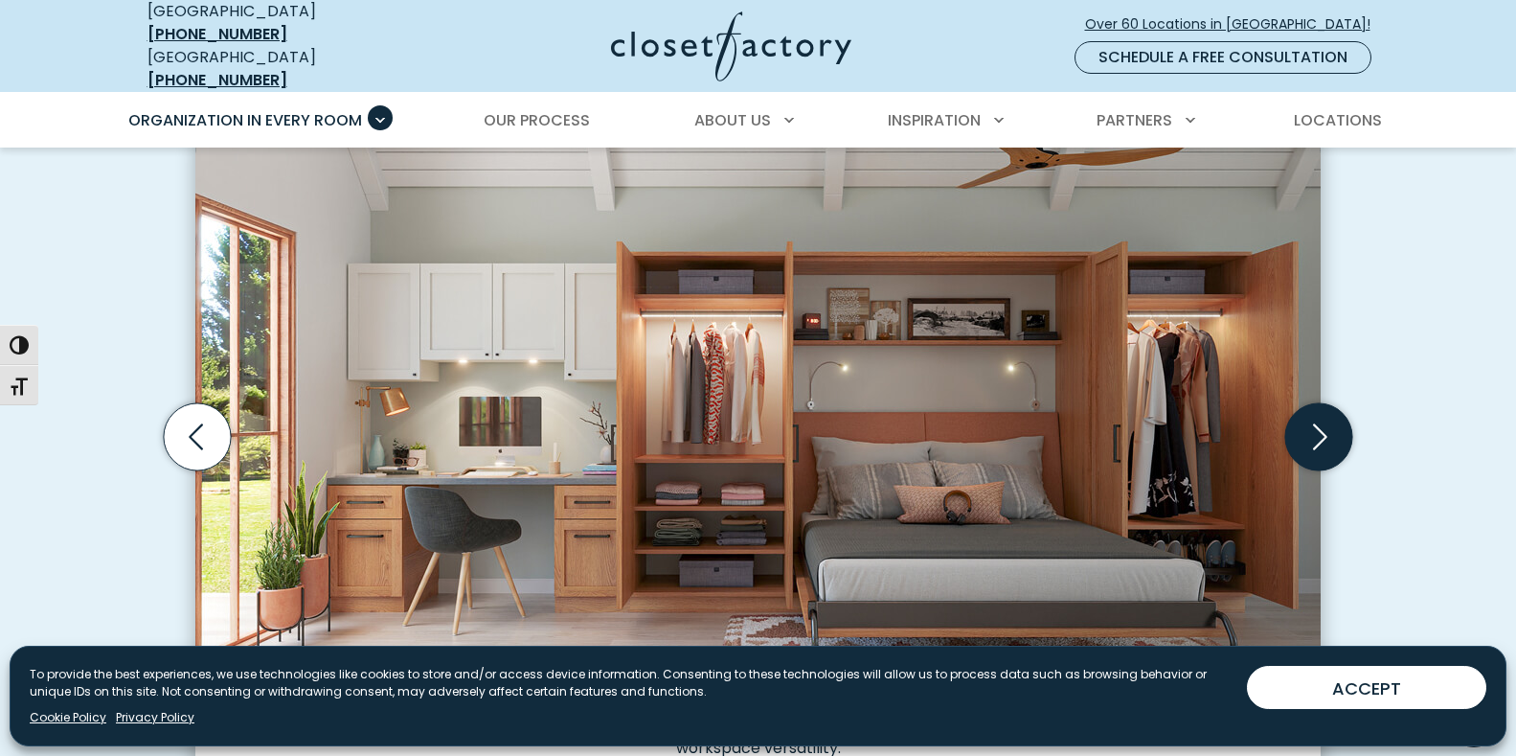
click at [1321, 429] on icon "Next slide" at bounding box center [1319, 435] width 67 height 67
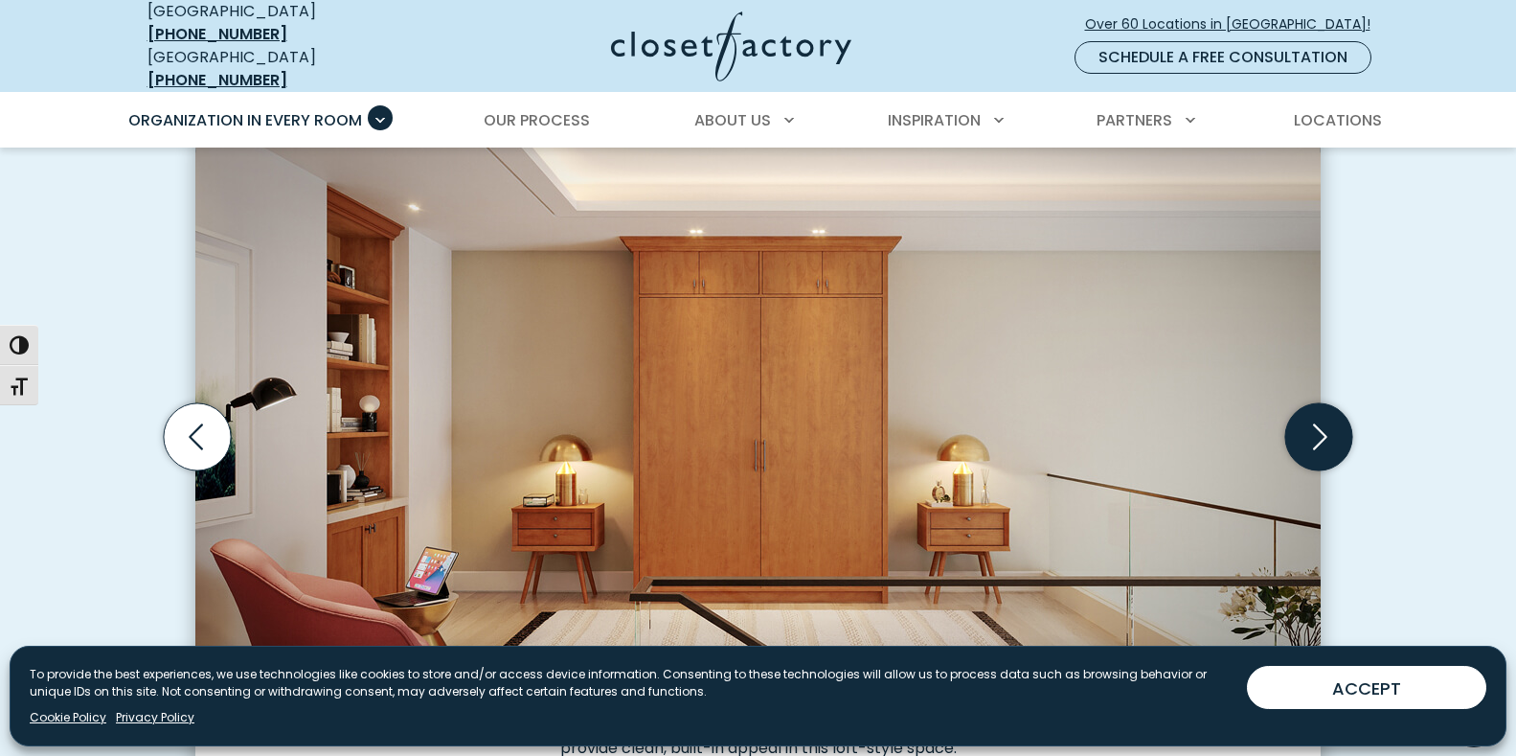
click at [1321, 429] on icon "Next slide" at bounding box center [1319, 435] width 67 height 67
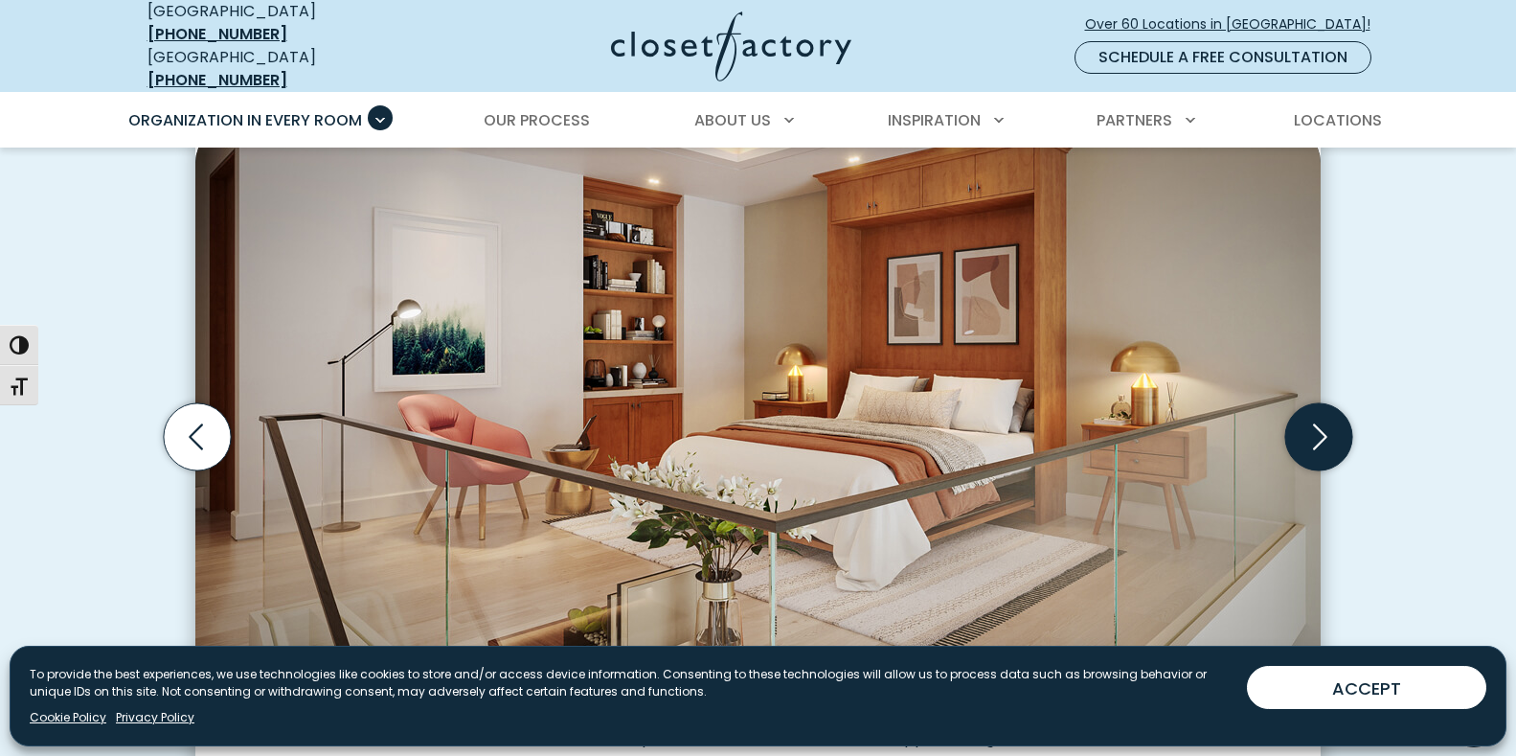
click at [1321, 429] on icon "Next slide" at bounding box center [1319, 435] width 67 height 67
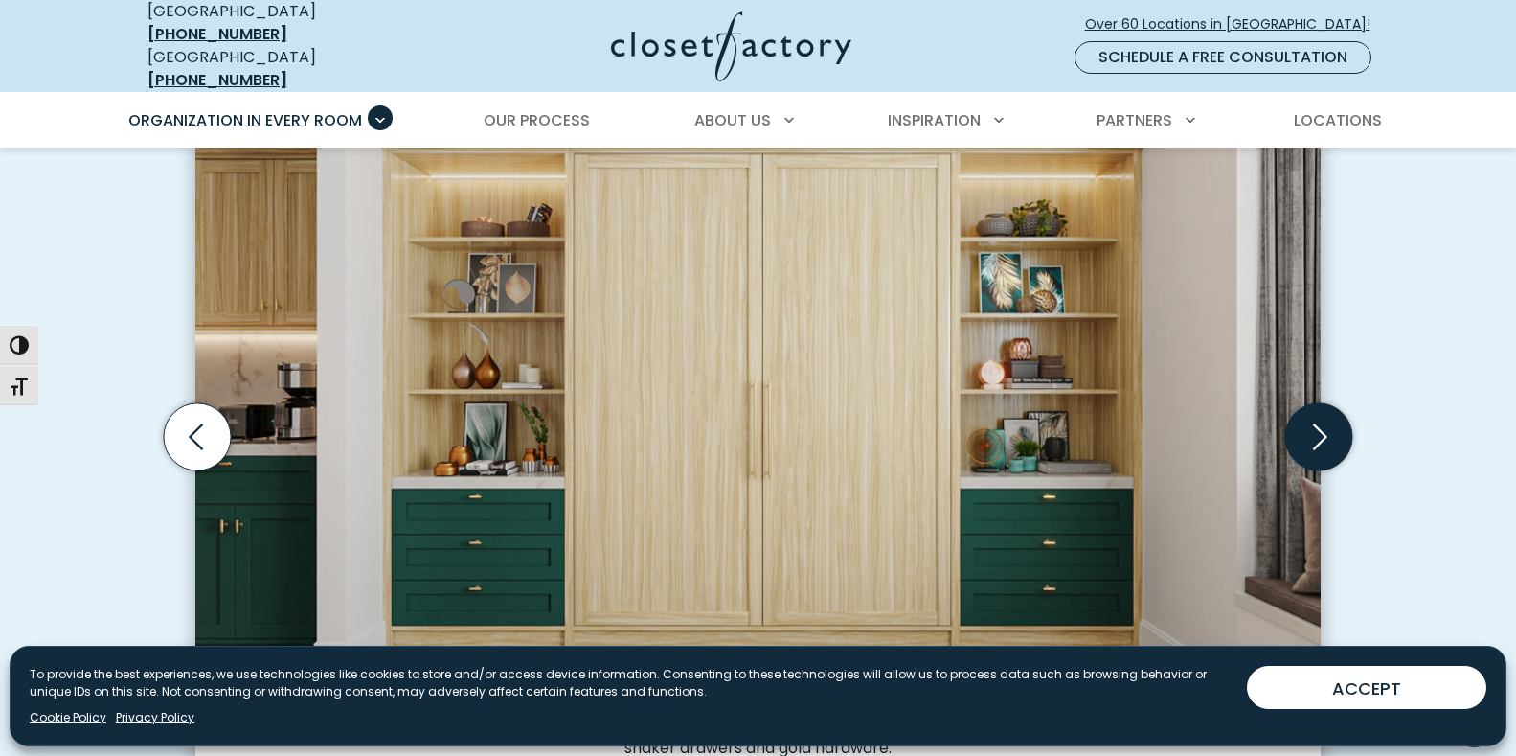
click at [1321, 429] on icon "Next slide" at bounding box center [1319, 435] width 67 height 67
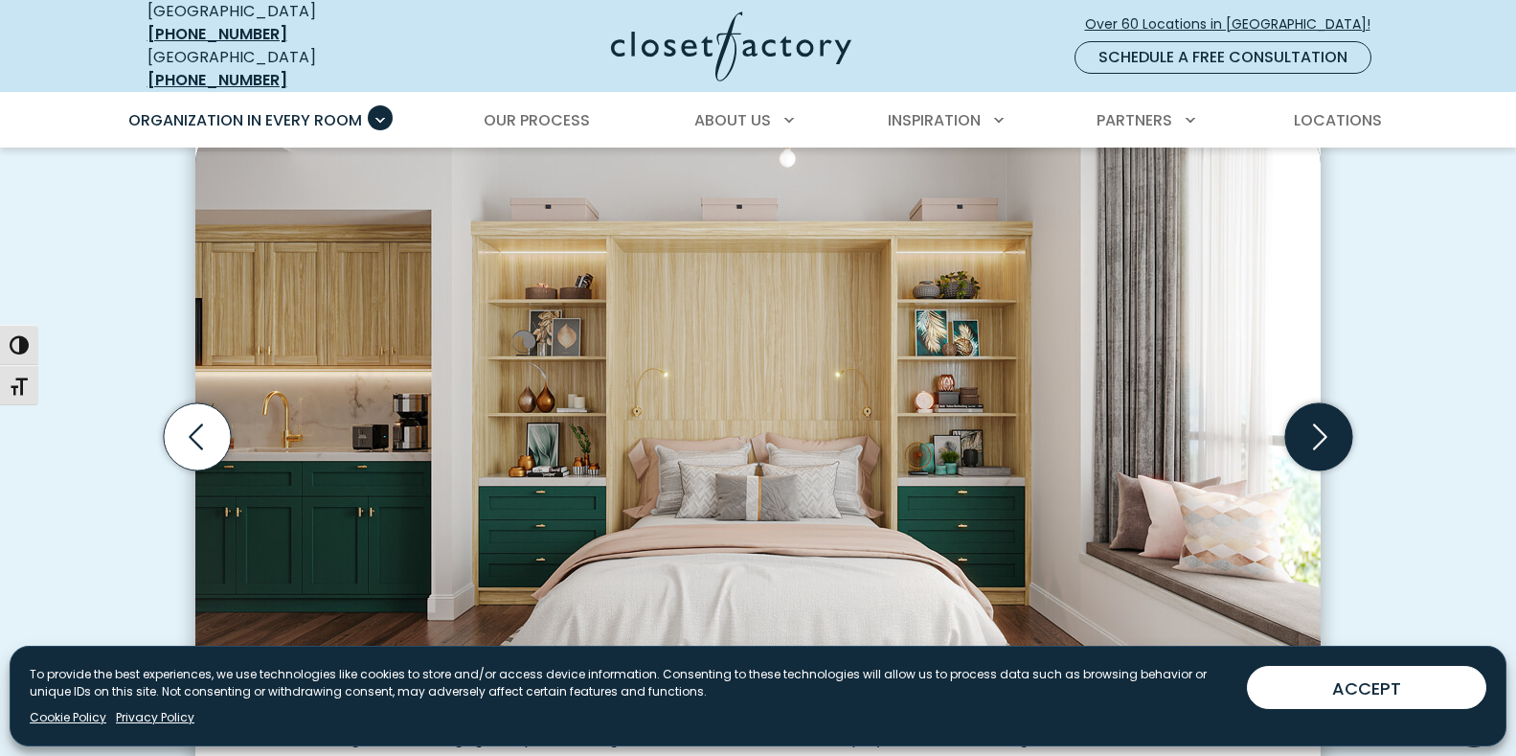
click at [1321, 429] on icon "Next slide" at bounding box center [1319, 435] width 67 height 67
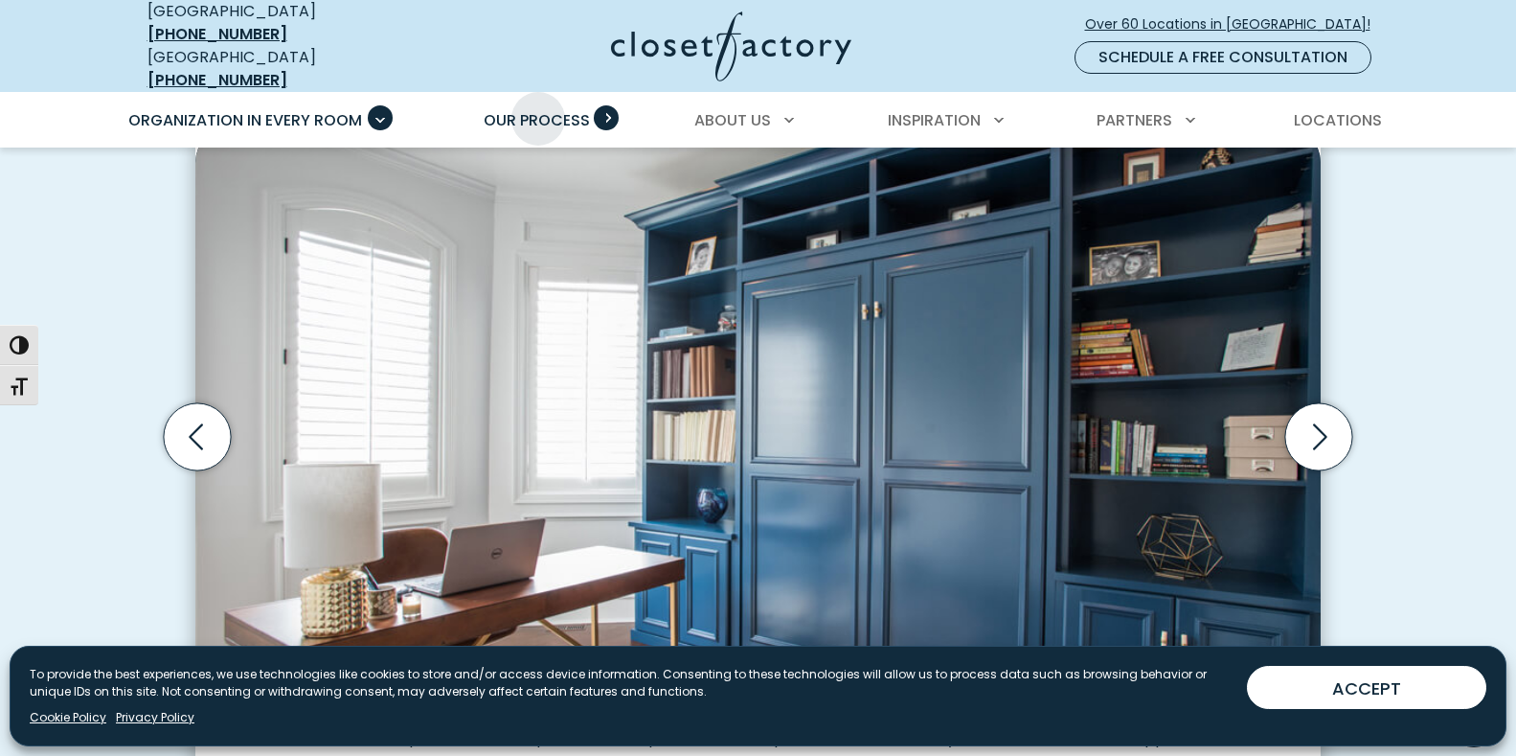
click at [538, 109] on span "Our Process" at bounding box center [537, 120] width 106 height 22
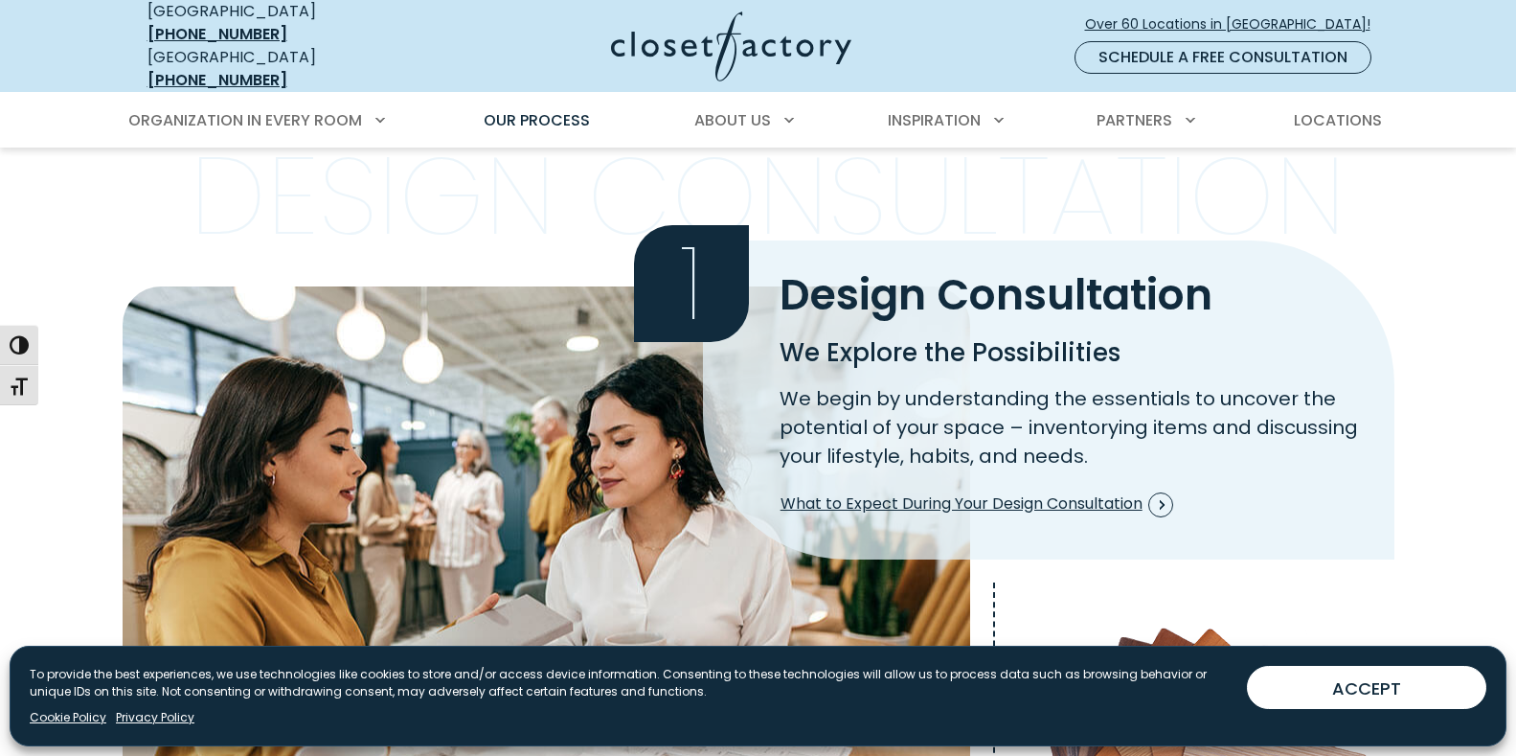
scroll to position [671, 0]
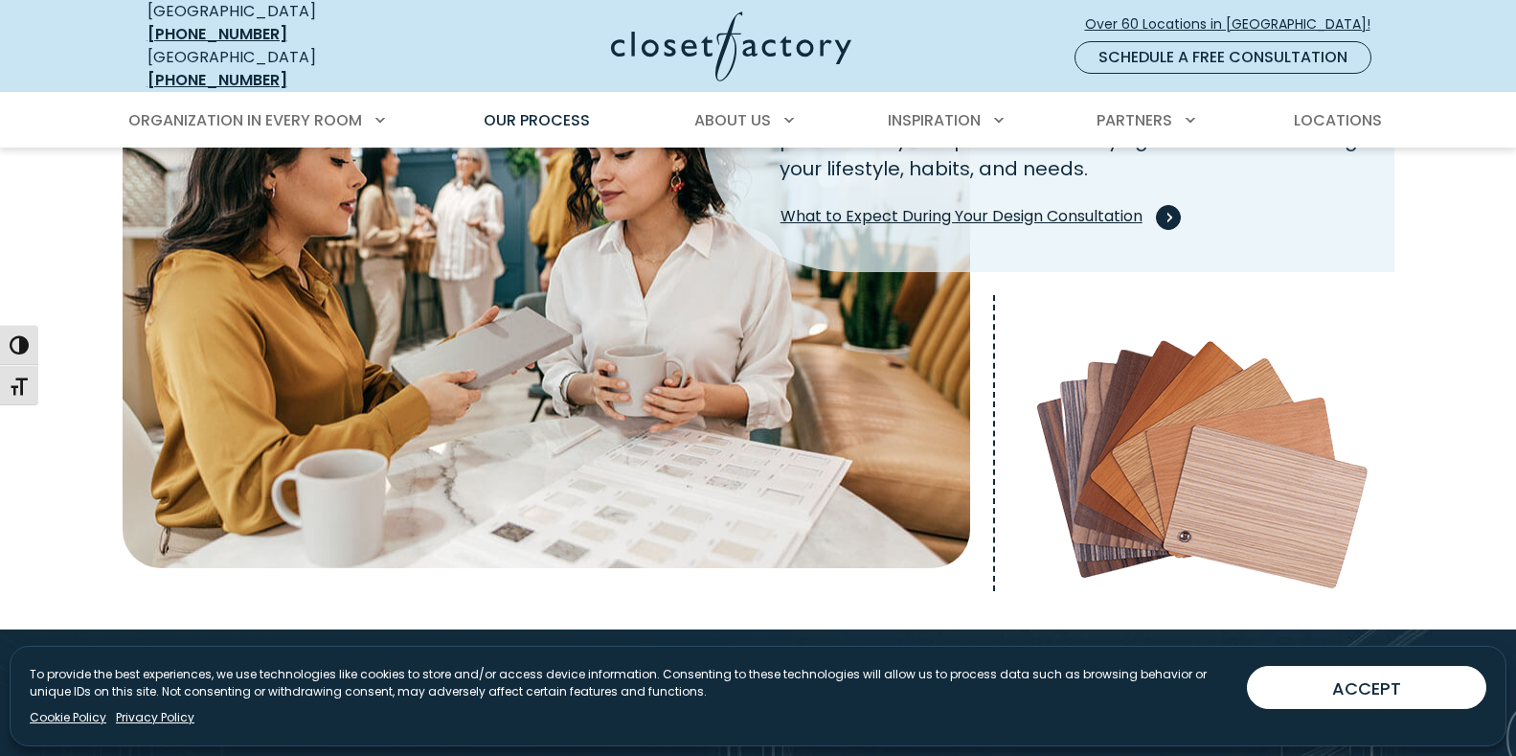
click at [1074, 205] on span "What to Expect During Your Design Consultation" at bounding box center [977, 217] width 393 height 25
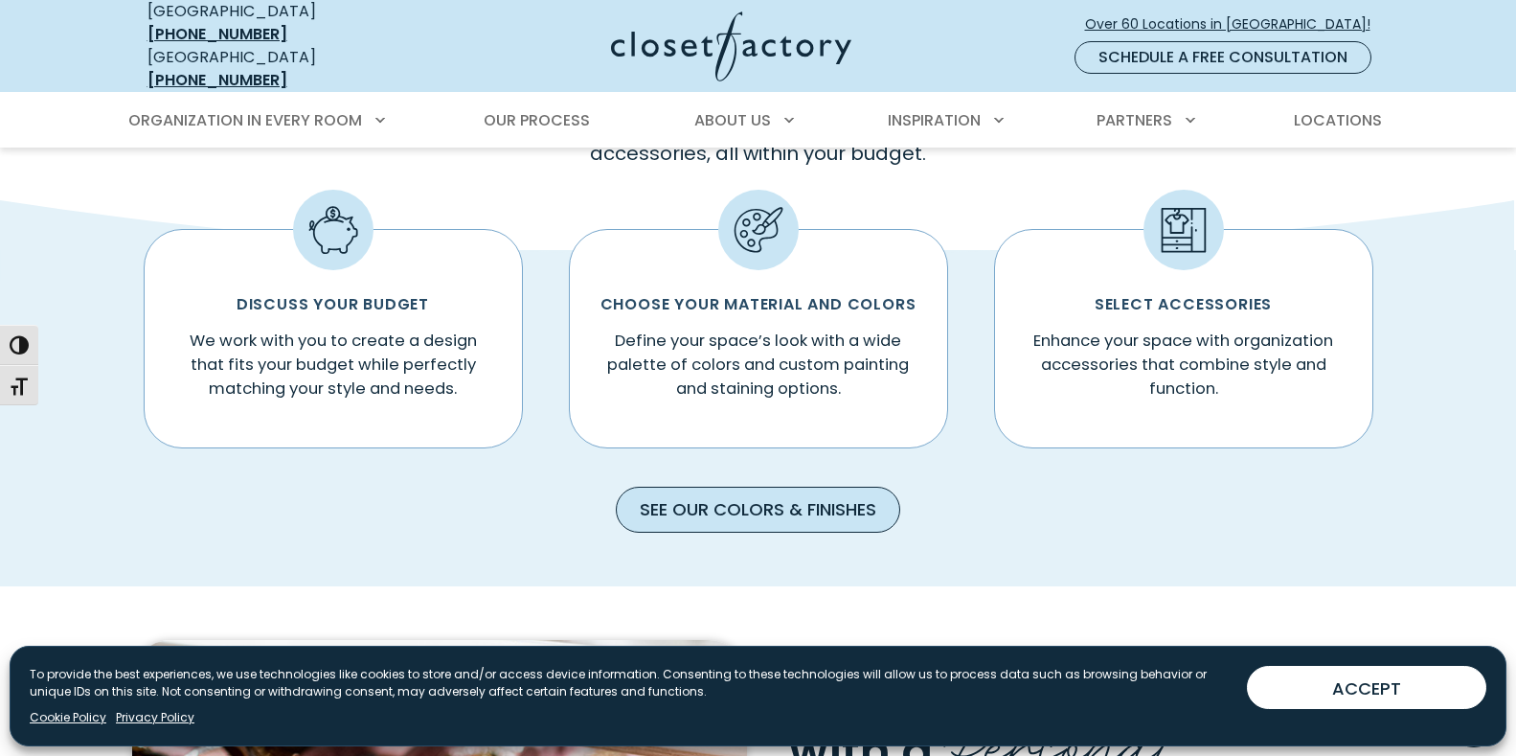
click at [757, 495] on link "See our Colors & Finishes" at bounding box center [758, 510] width 285 height 46
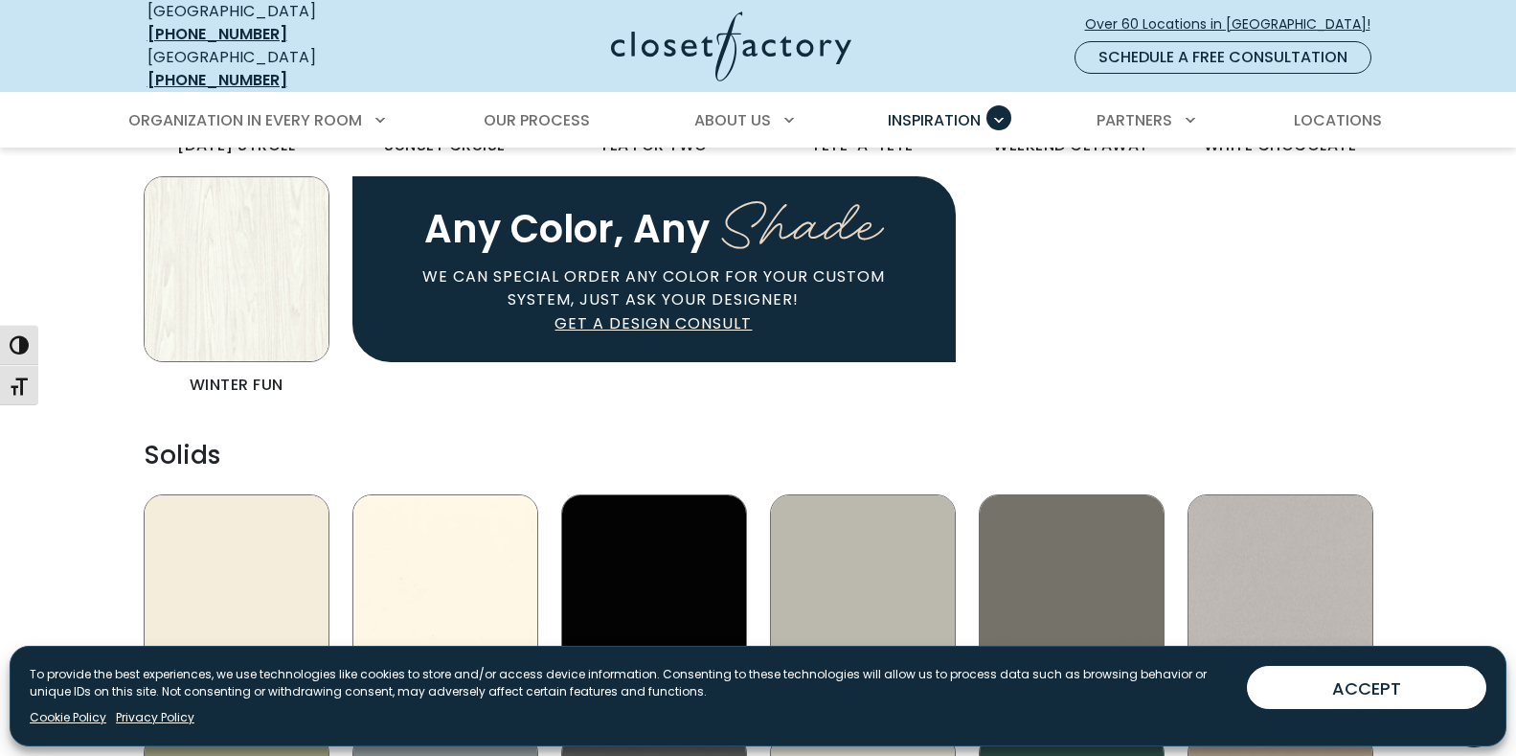
scroll to position [1437, 0]
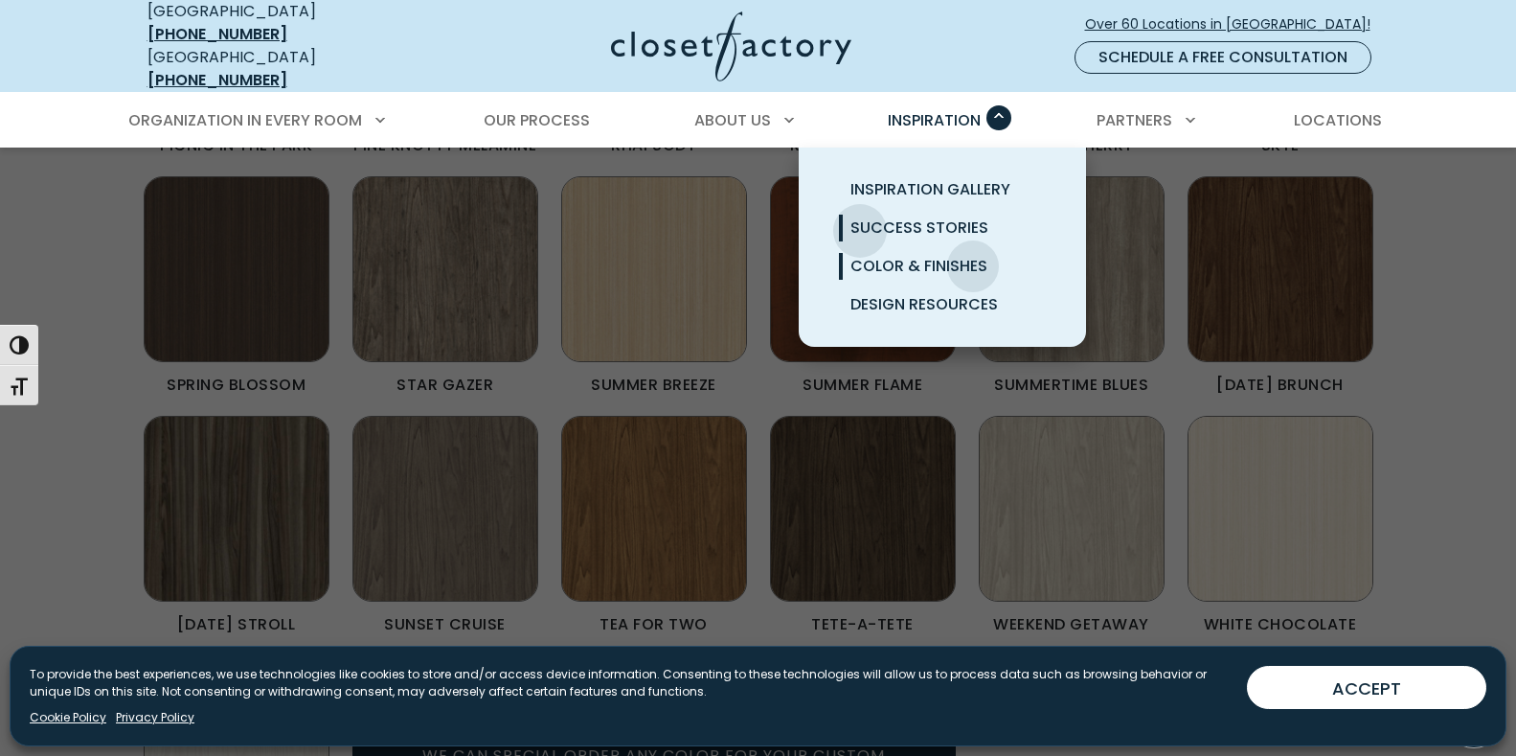
click at [860, 216] on span "Success Stories" at bounding box center [920, 227] width 138 height 22
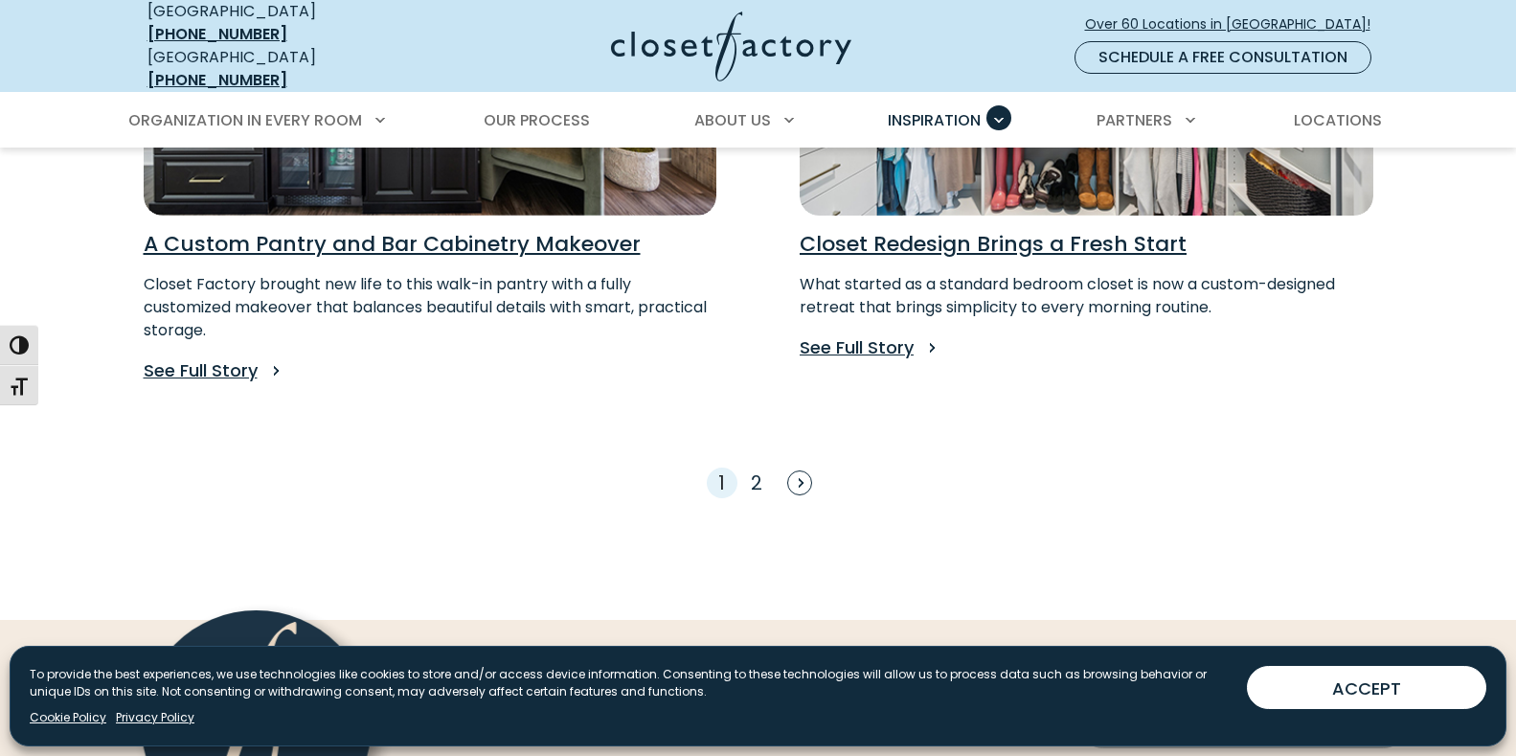
scroll to position [2012, 0]
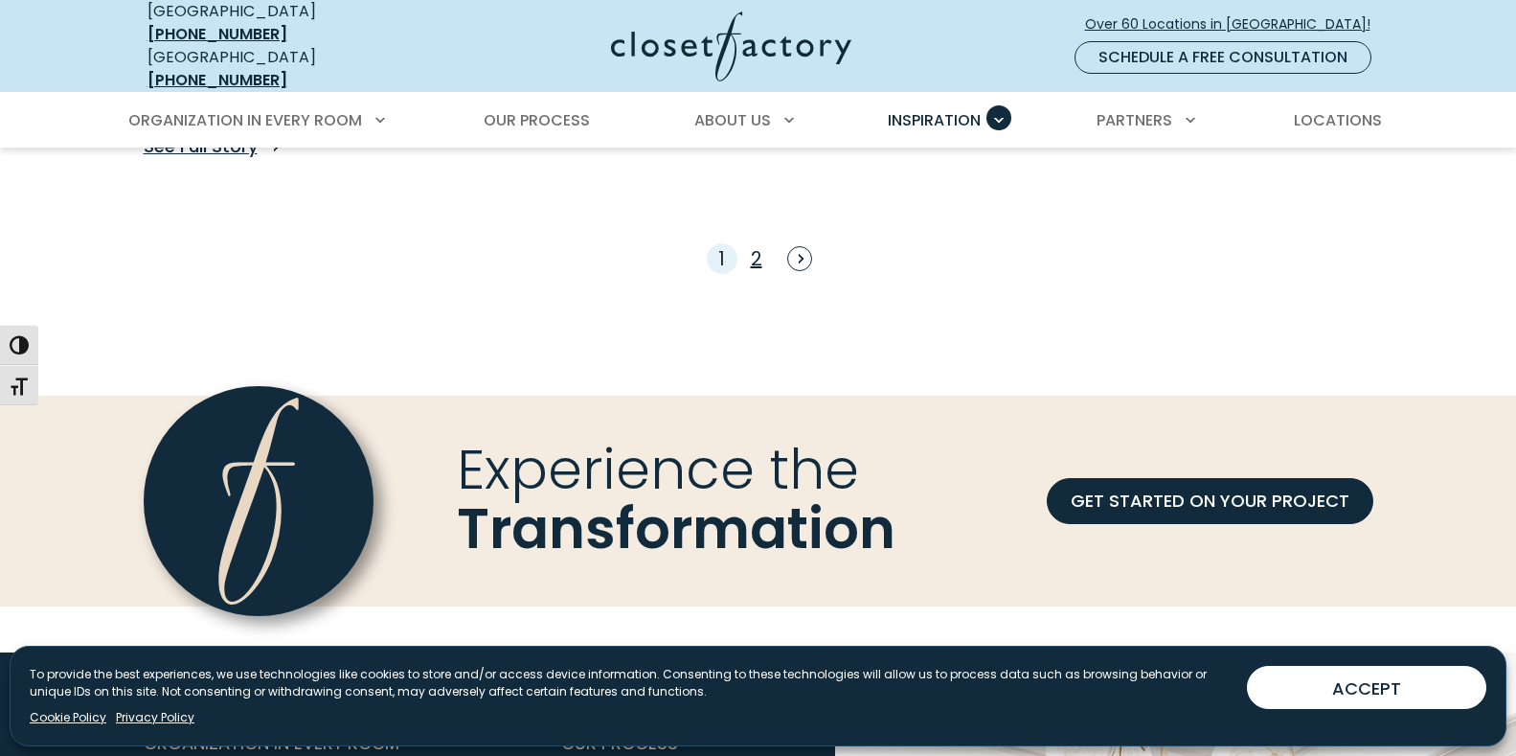
click at [752, 249] on link "2" at bounding box center [756, 258] width 11 height 27
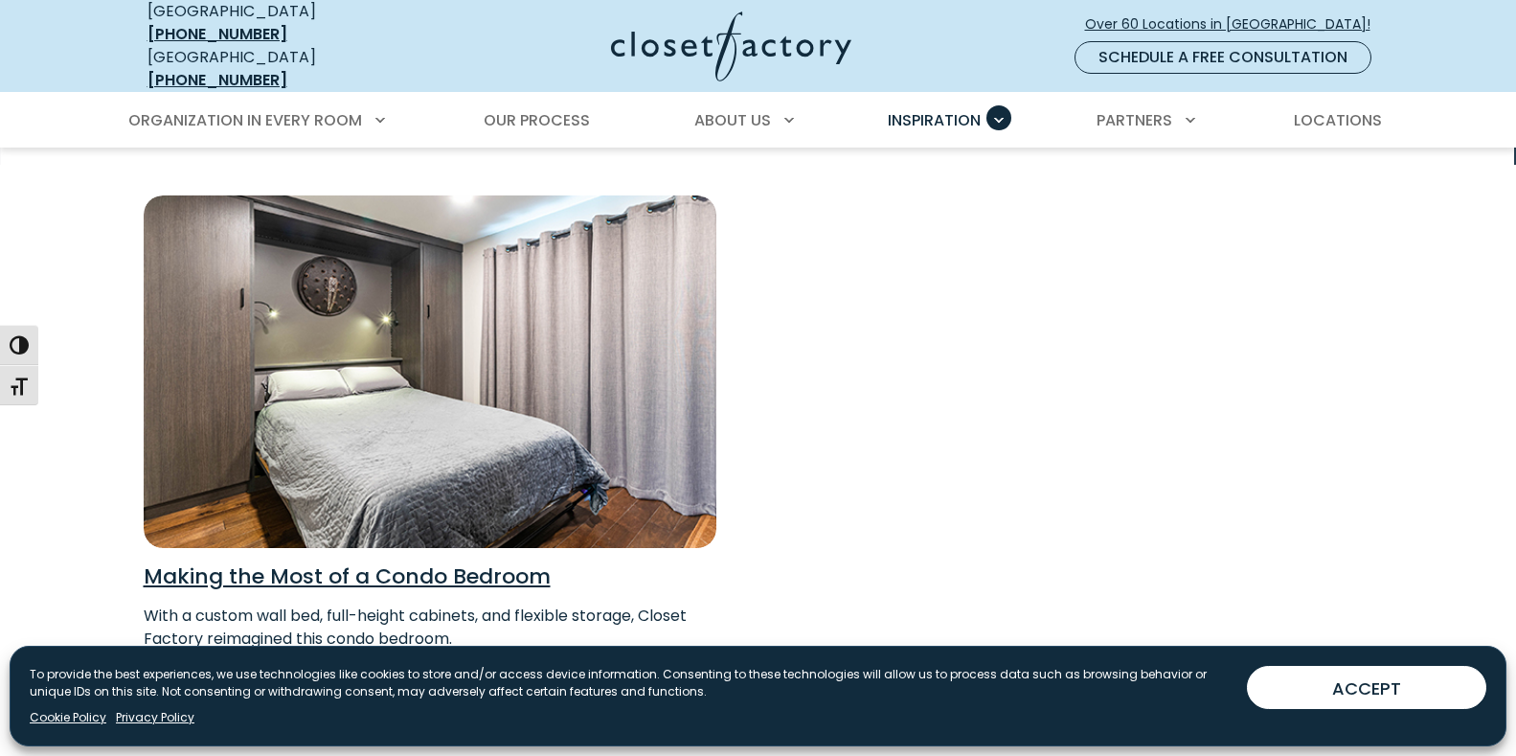
scroll to position [383, 0]
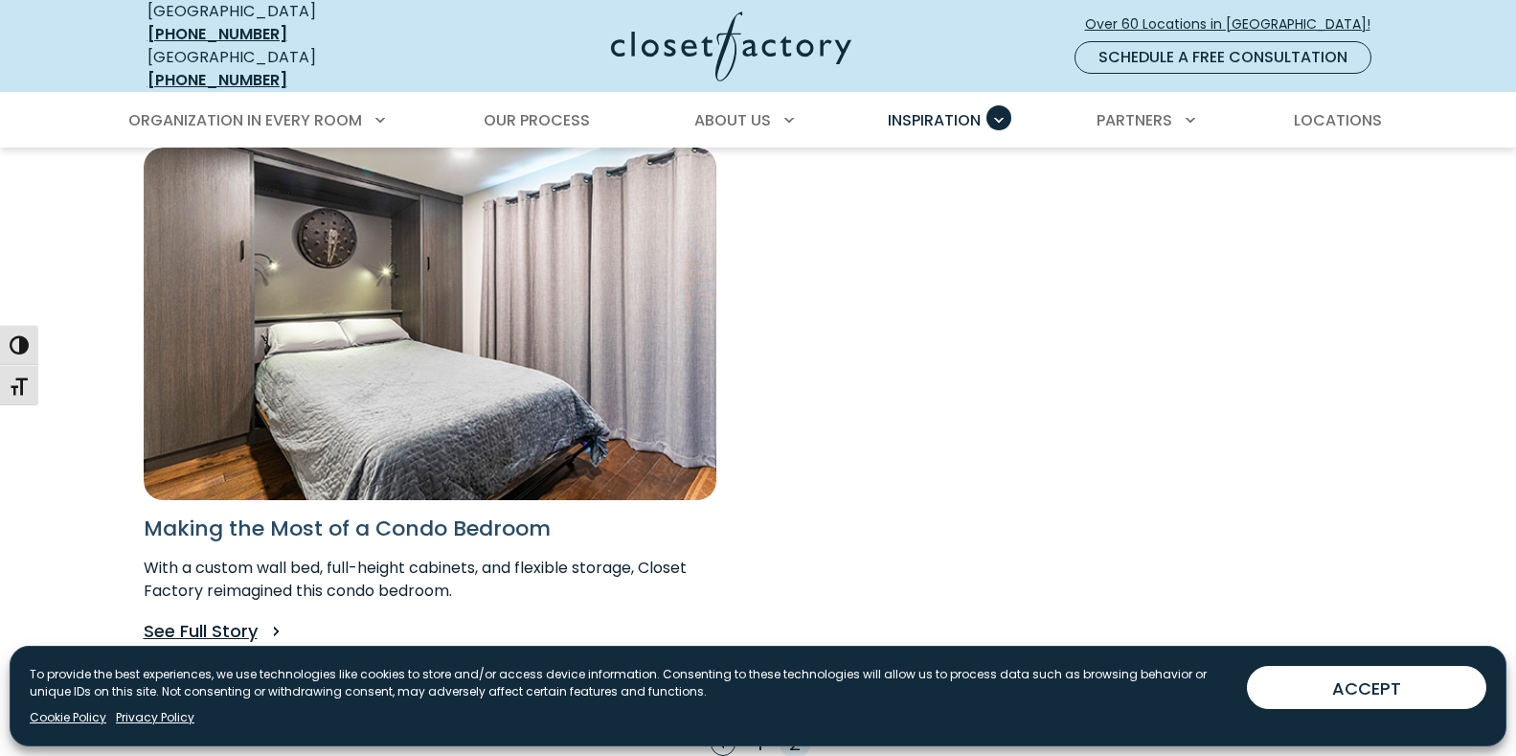
click at [319, 515] on h3 "Making the Most of a Condo Bedroom" at bounding box center [431, 528] width 574 height 27
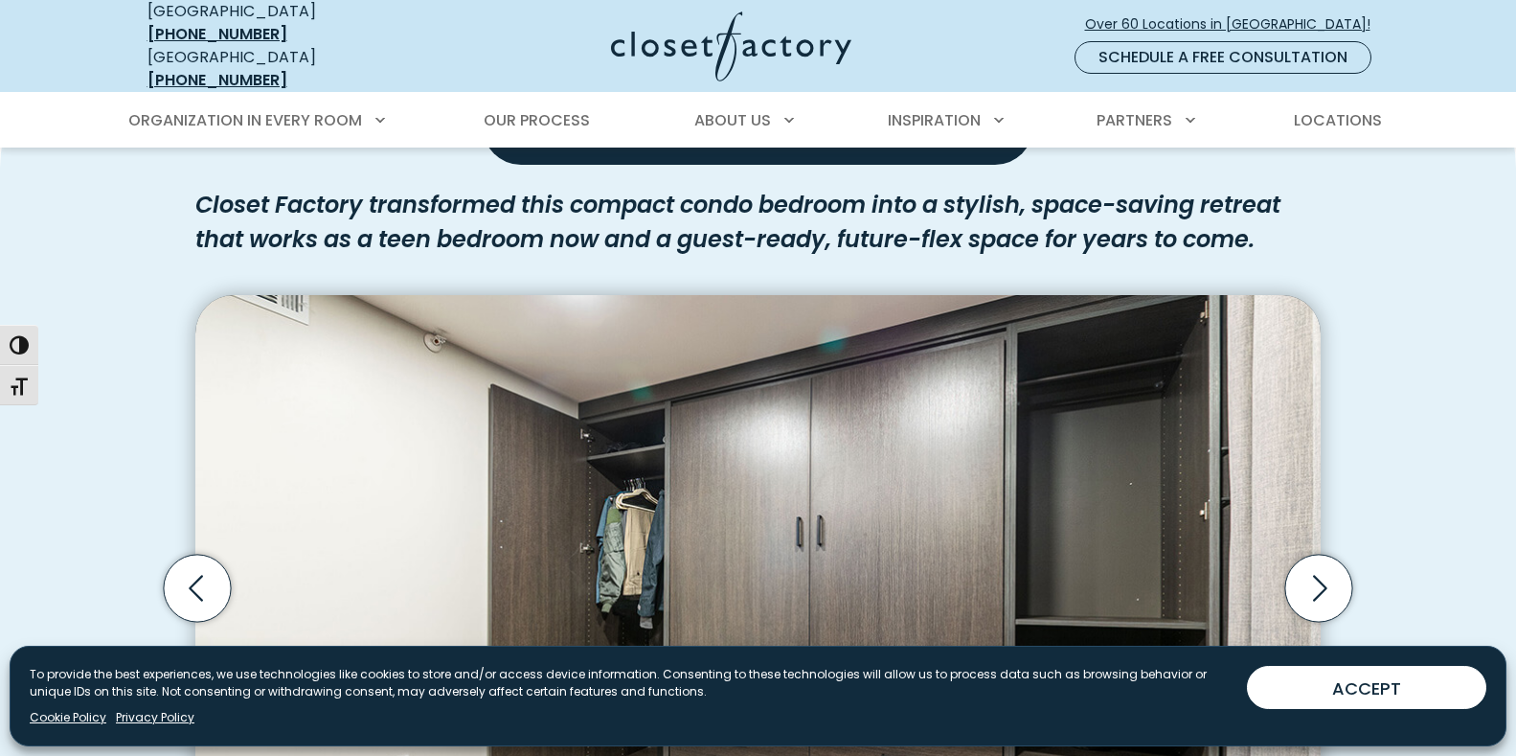
scroll to position [1150, 0]
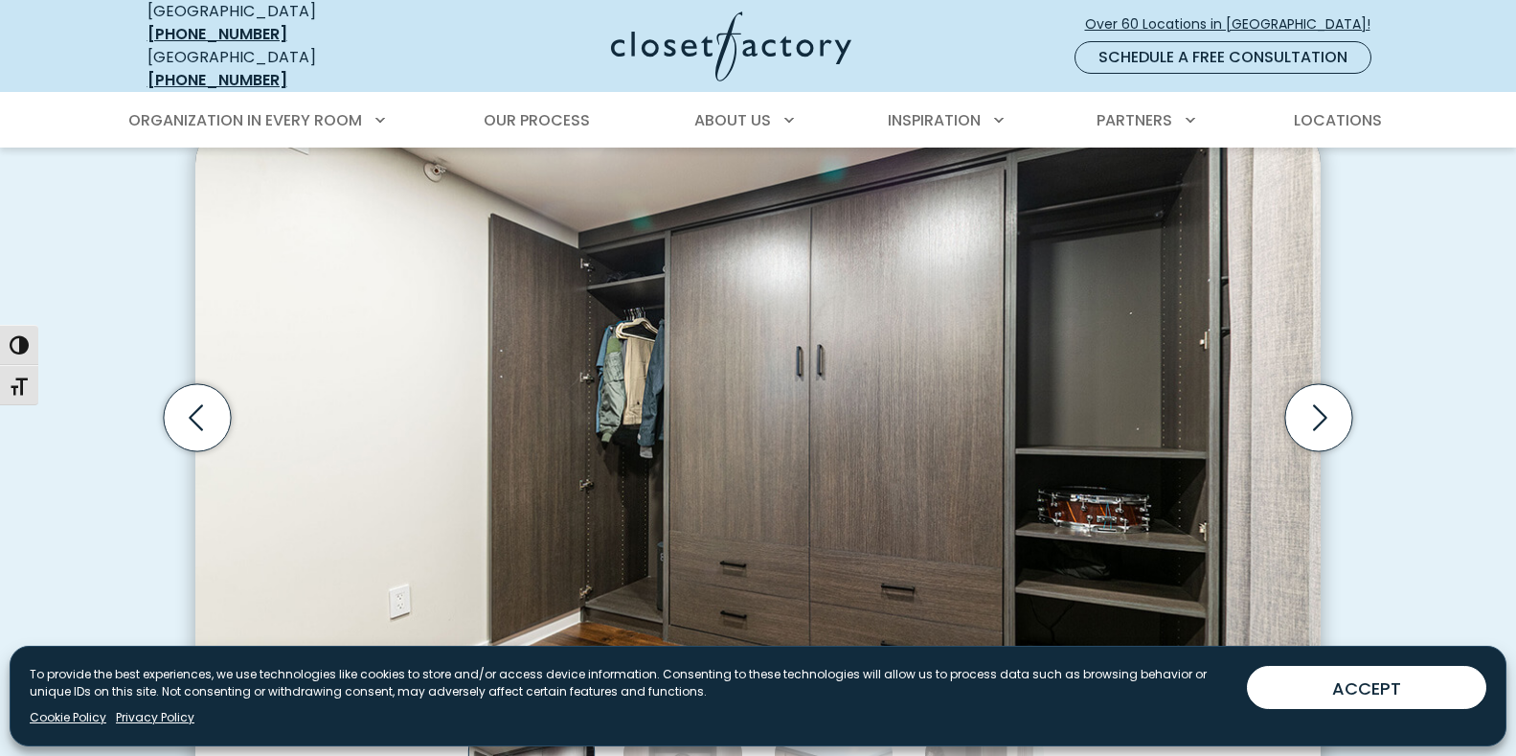
scroll to position [1820, 0]
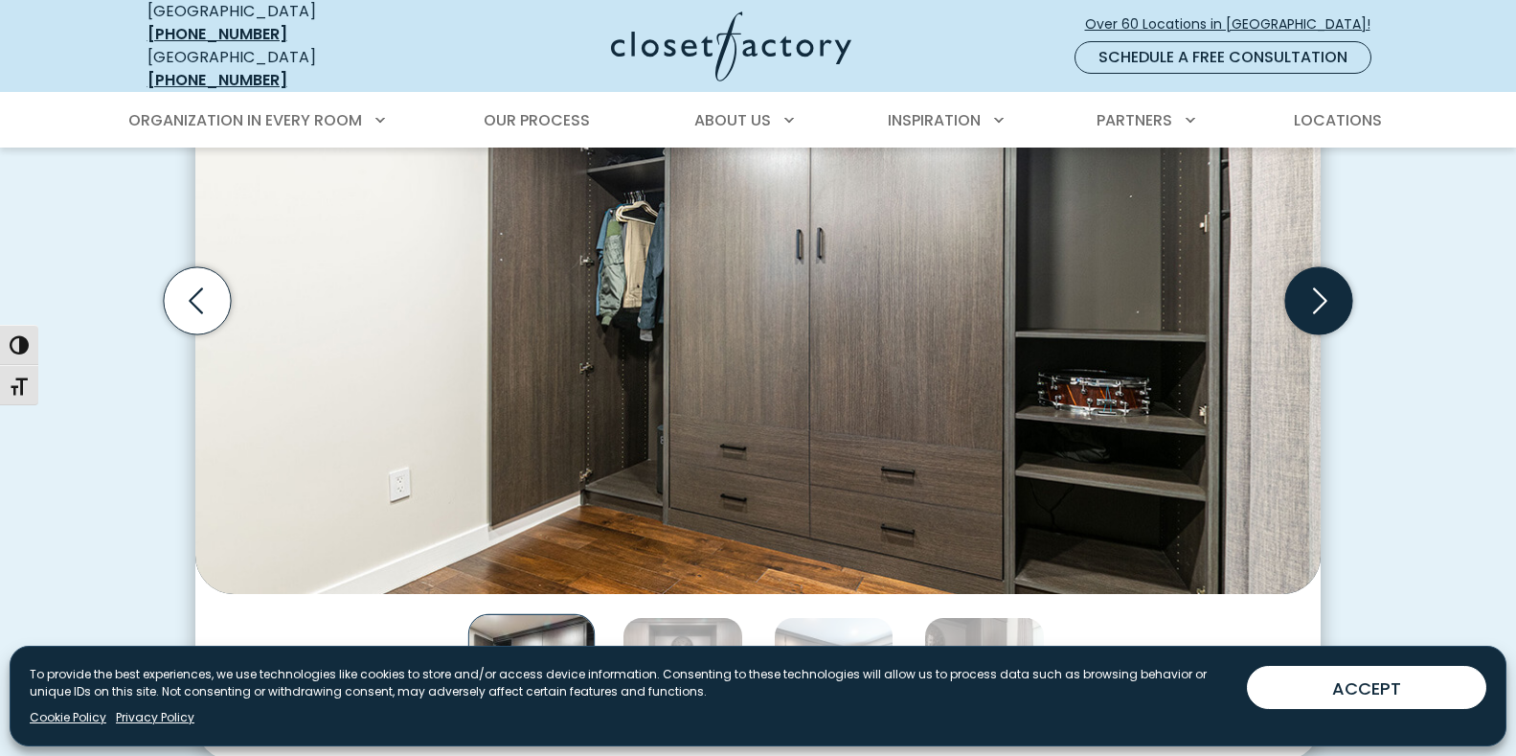
click at [1317, 283] on icon "Next slide" at bounding box center [1319, 300] width 67 height 67
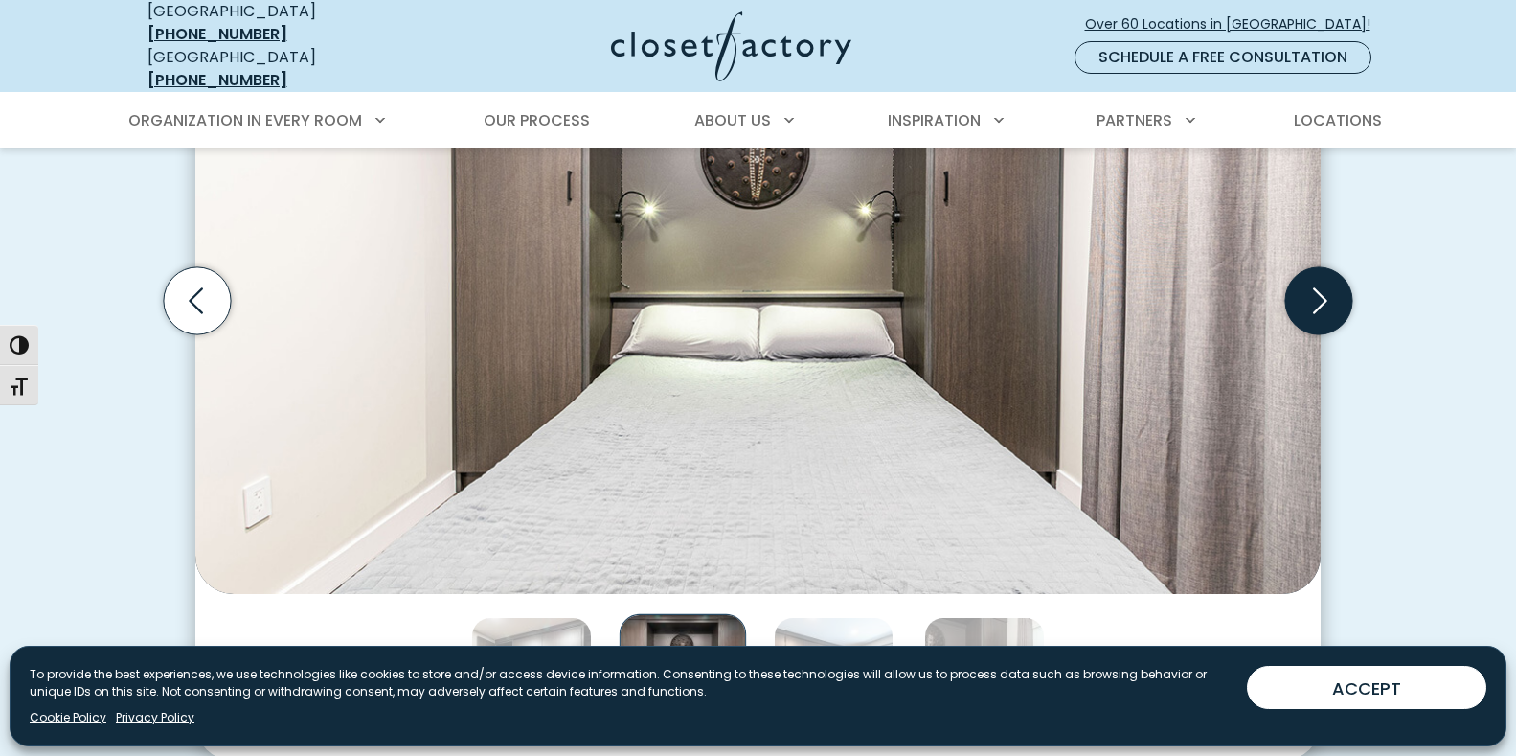
click at [1317, 283] on icon "Next slide" at bounding box center [1319, 300] width 67 height 67
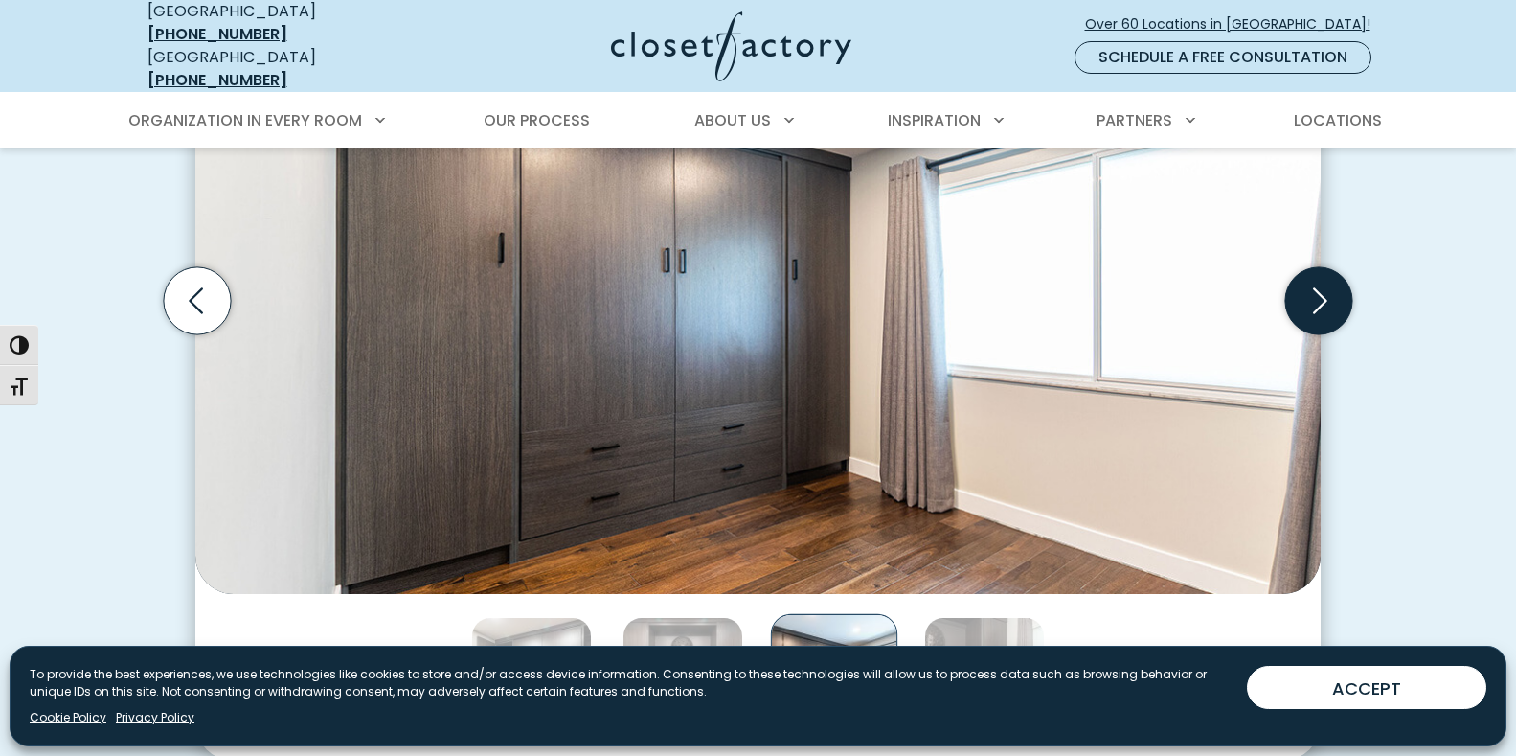
click at [1317, 283] on icon "Next slide" at bounding box center [1319, 300] width 67 height 67
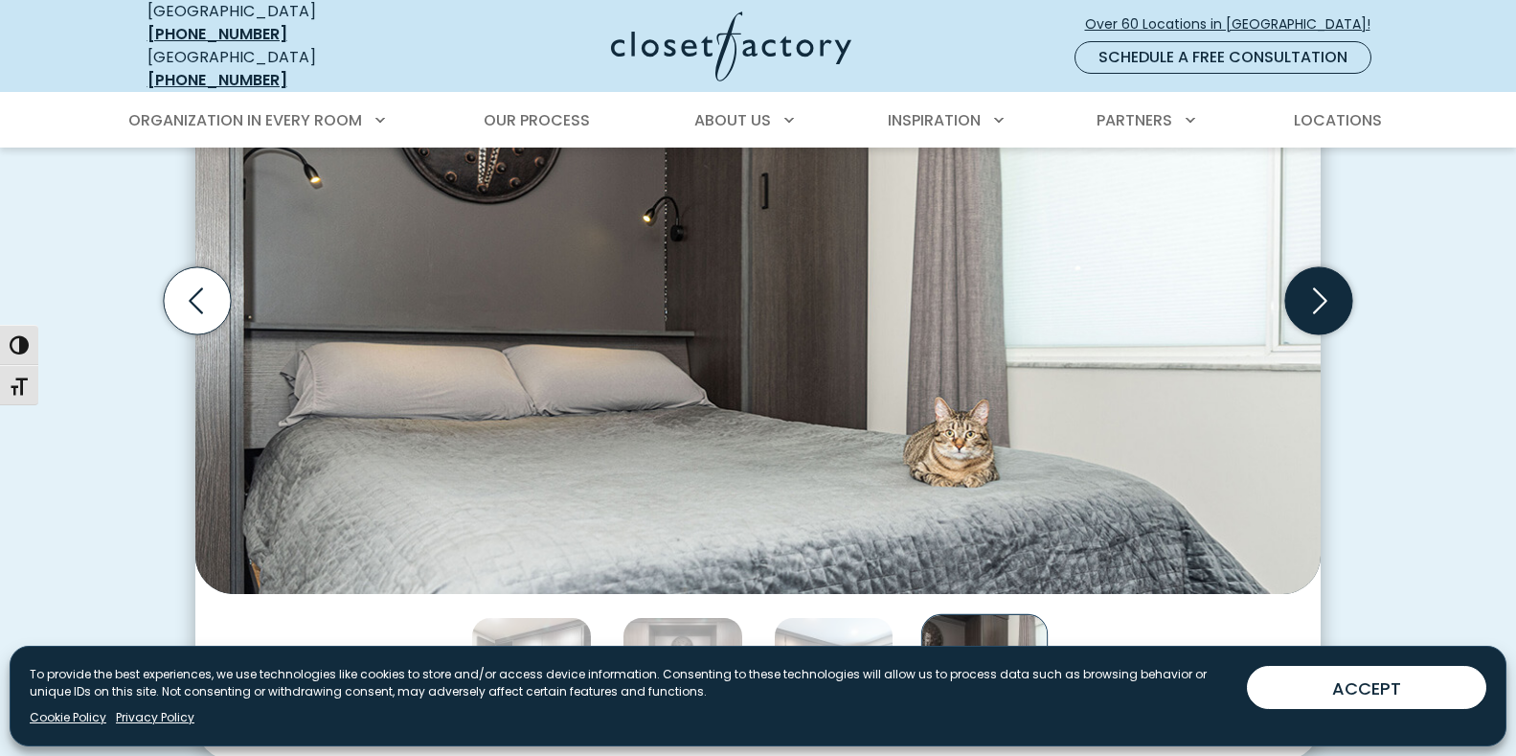
click at [1318, 283] on icon "Next slide" at bounding box center [1319, 300] width 67 height 67
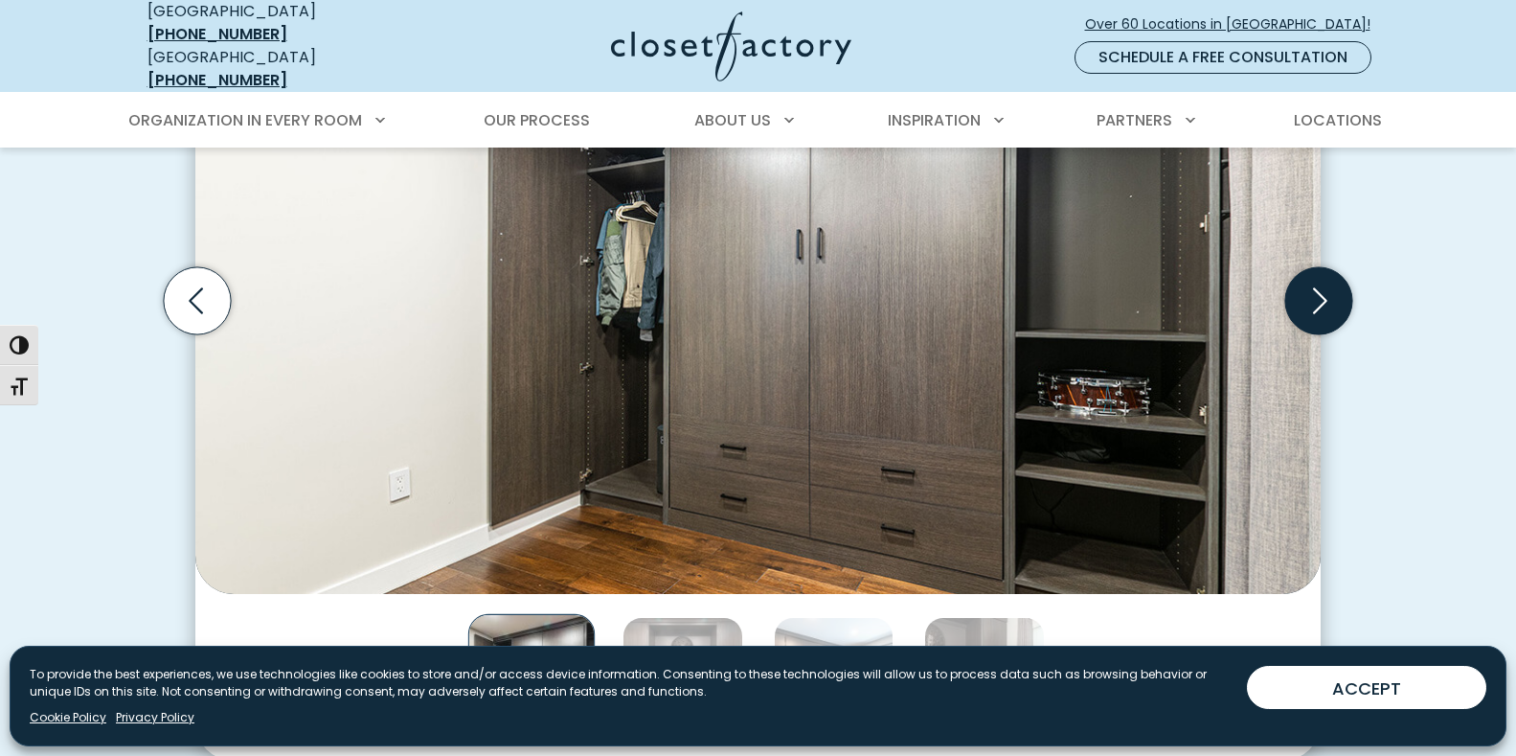
click at [1318, 283] on icon "Next slide" at bounding box center [1319, 300] width 67 height 67
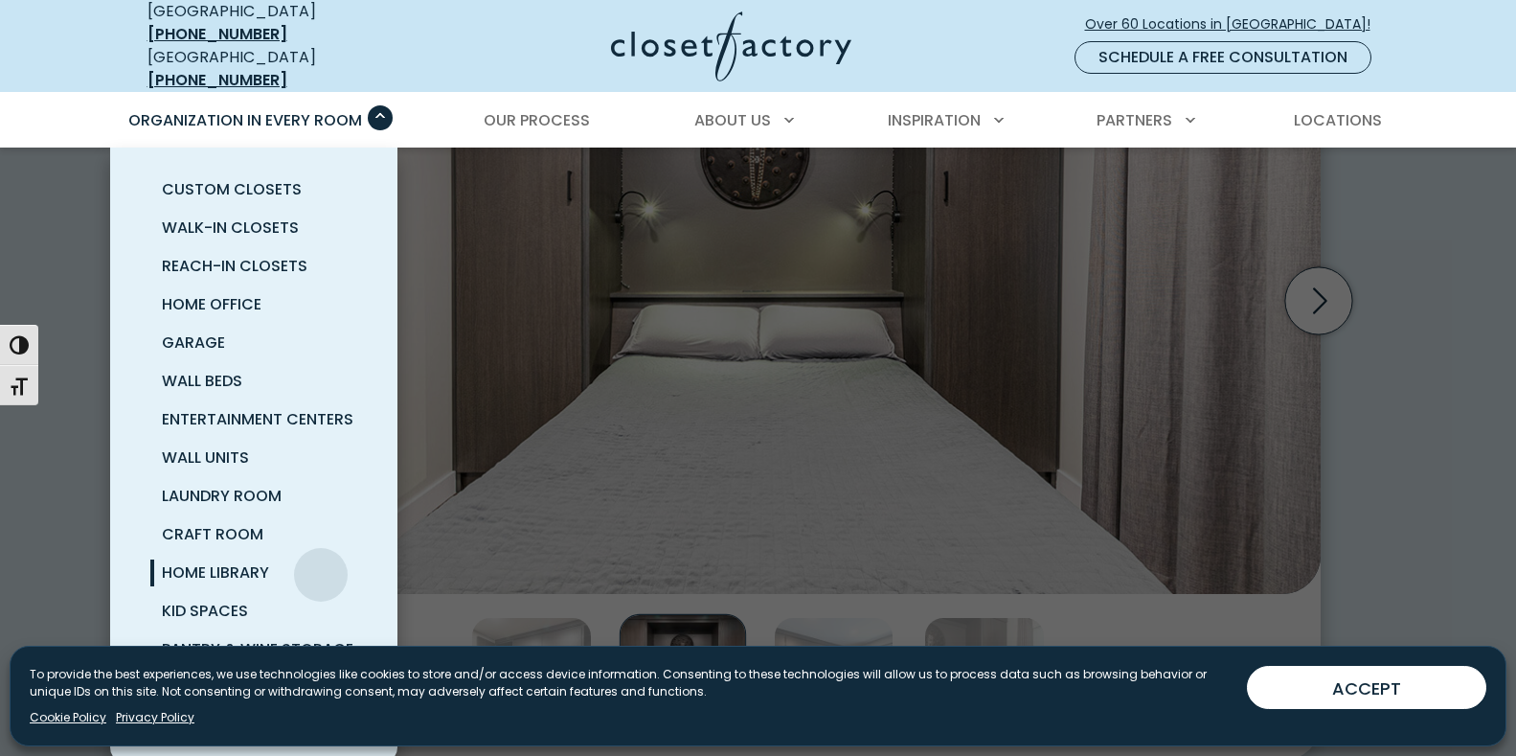
scroll to position [6, 0]
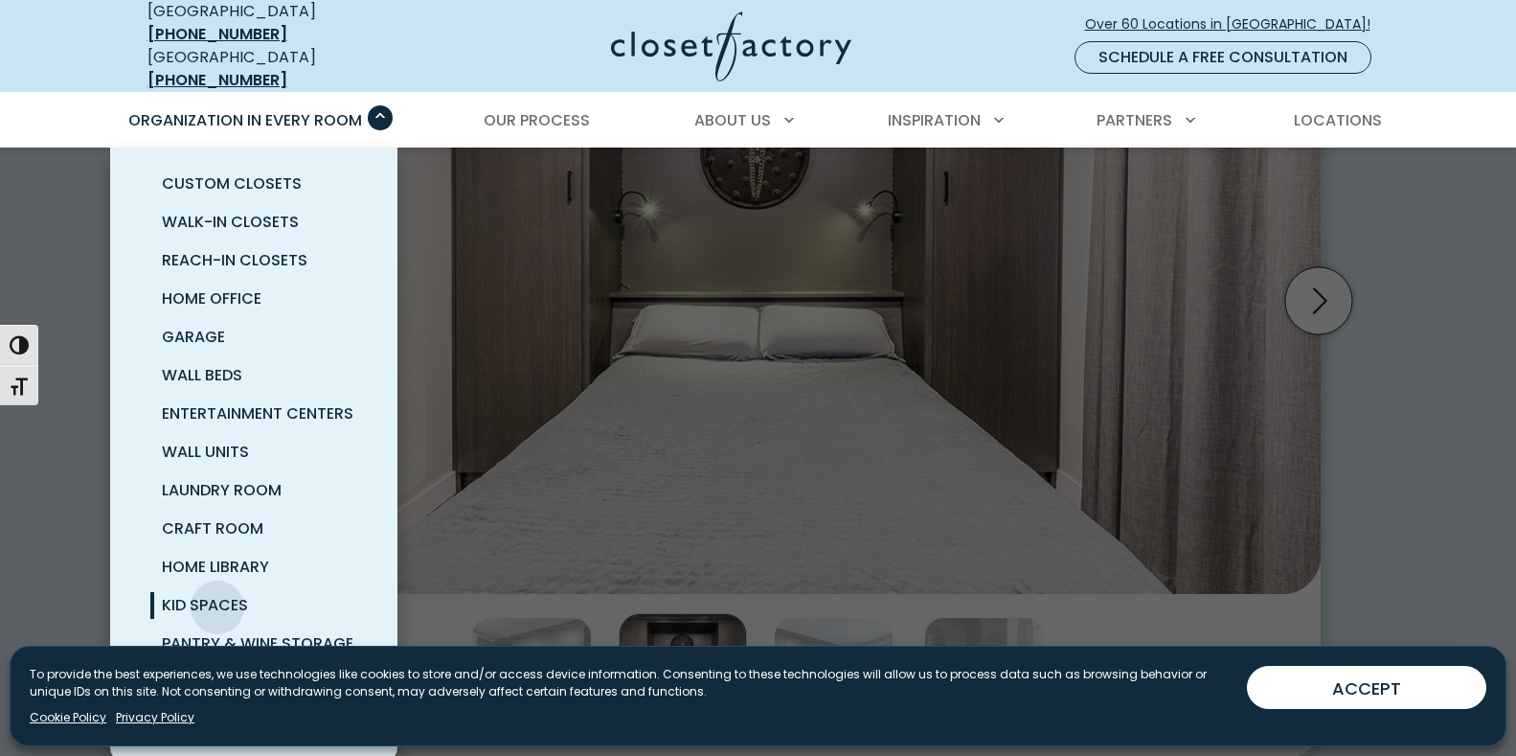
click at [217, 594] on span "Kid Spaces" at bounding box center [205, 605] width 86 height 22
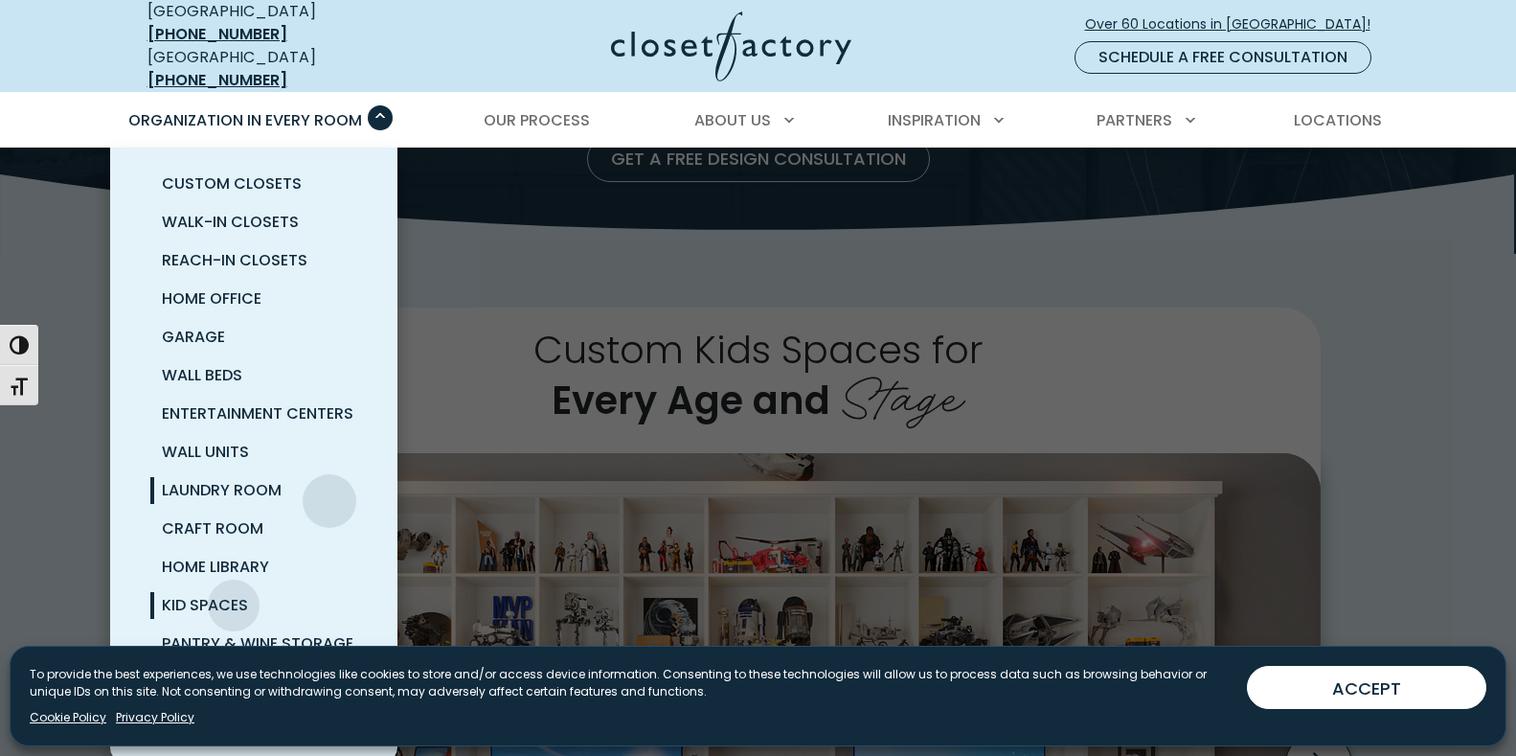
scroll to position [383, 0]
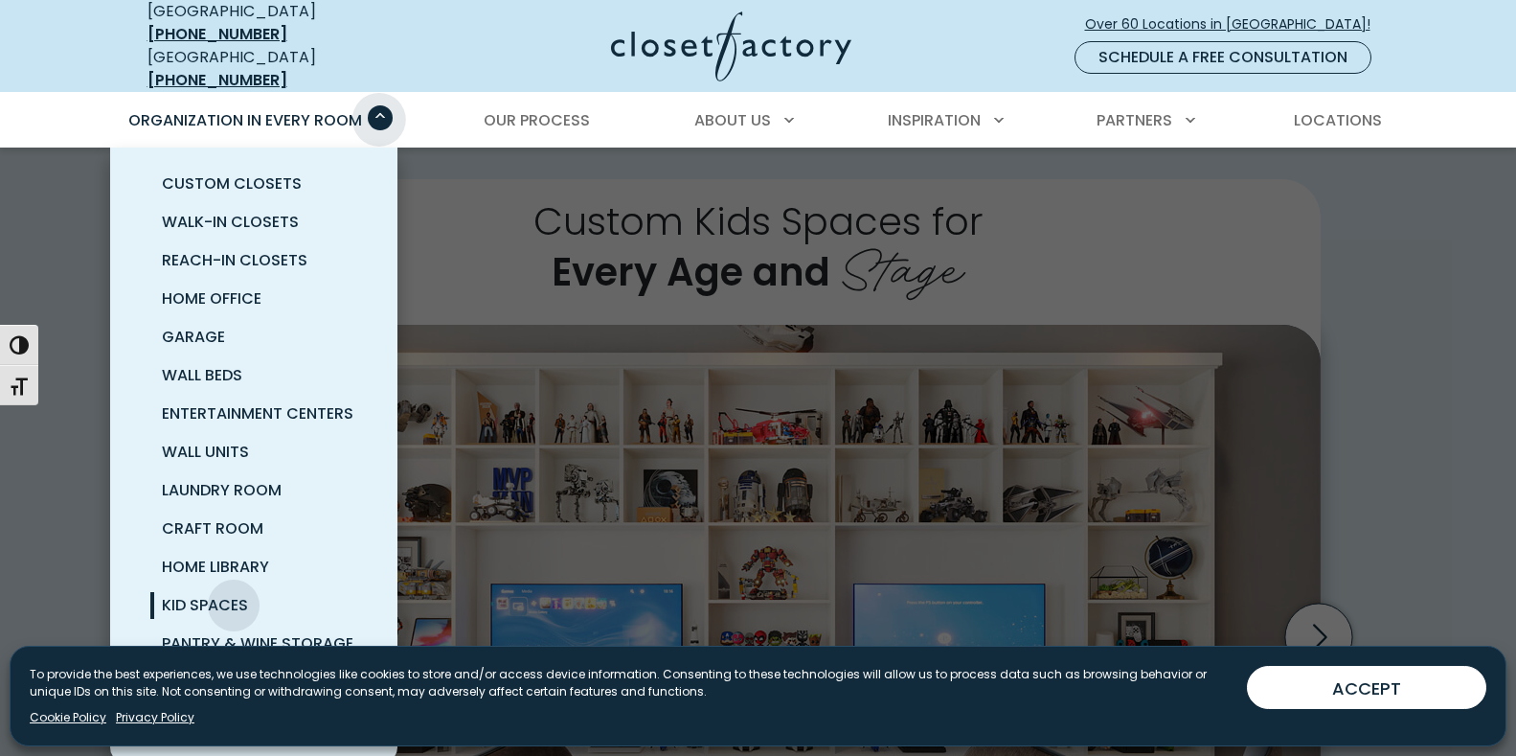
click at [382, 105] on span "Primary Menu" at bounding box center [380, 117] width 25 height 25
click at [381, 105] on span "Primary Menu" at bounding box center [380, 117] width 25 height 25
click at [221, 556] on span "Home Library" at bounding box center [215, 567] width 107 height 22
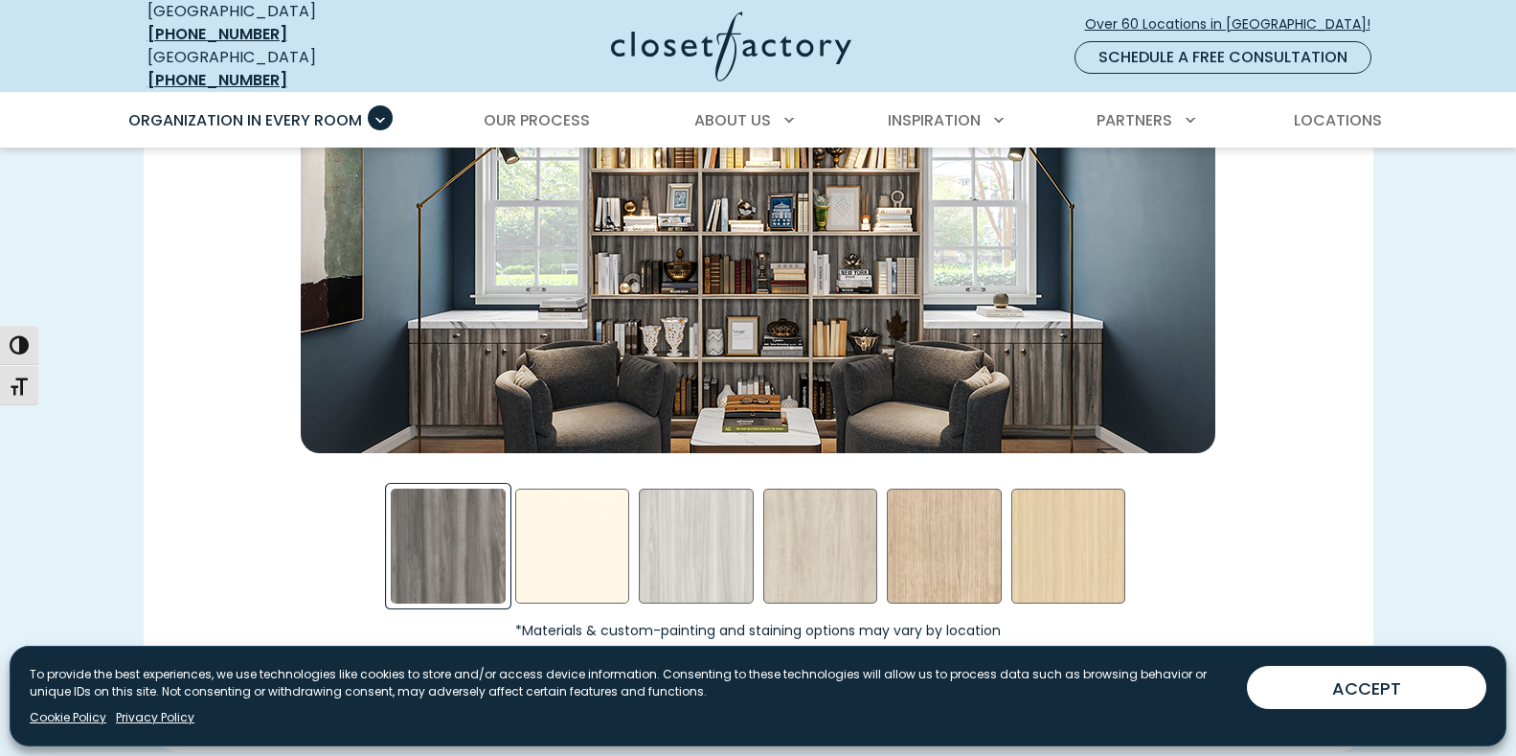
scroll to position [2874, 0]
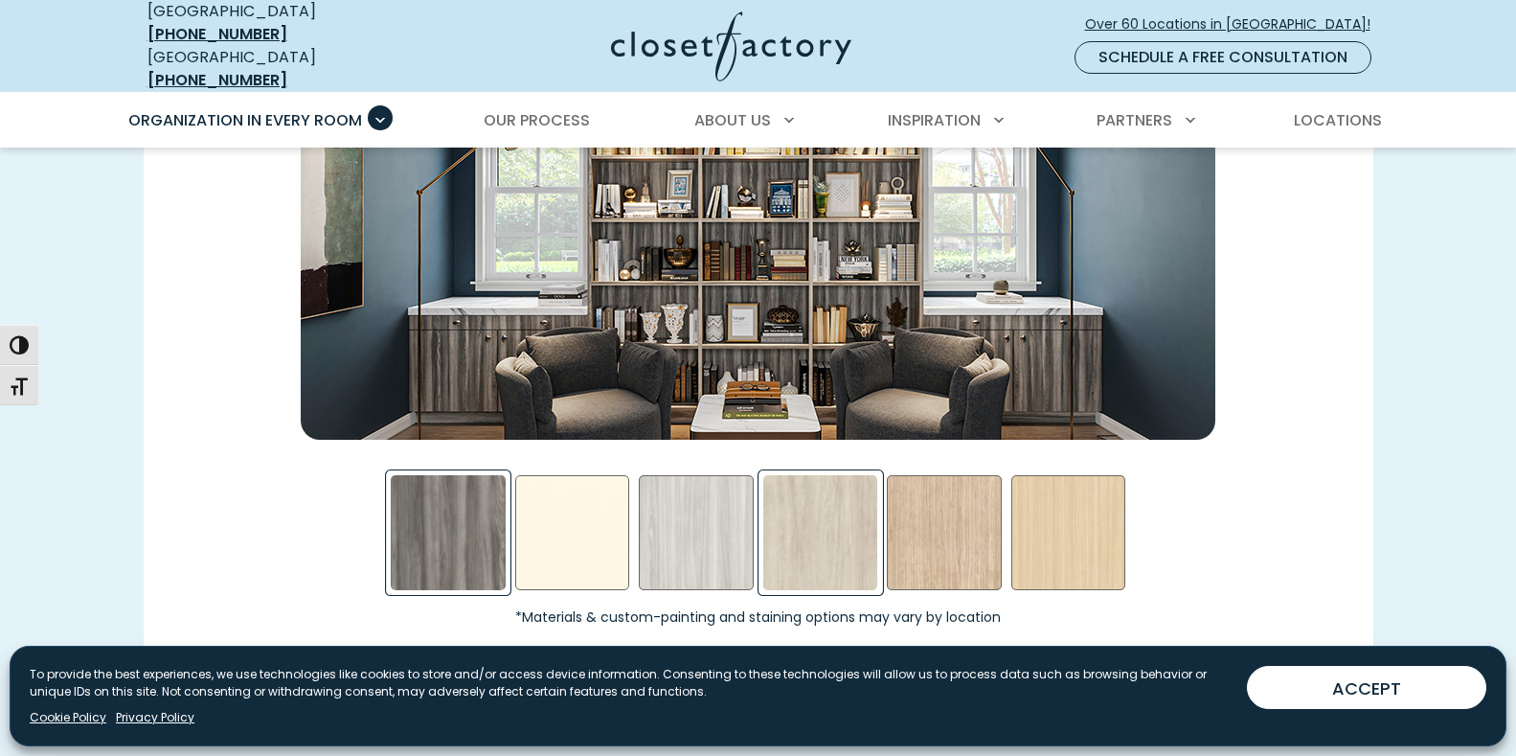
click at [816, 535] on div "Niagra Swatch" at bounding box center [820, 532] width 115 height 115
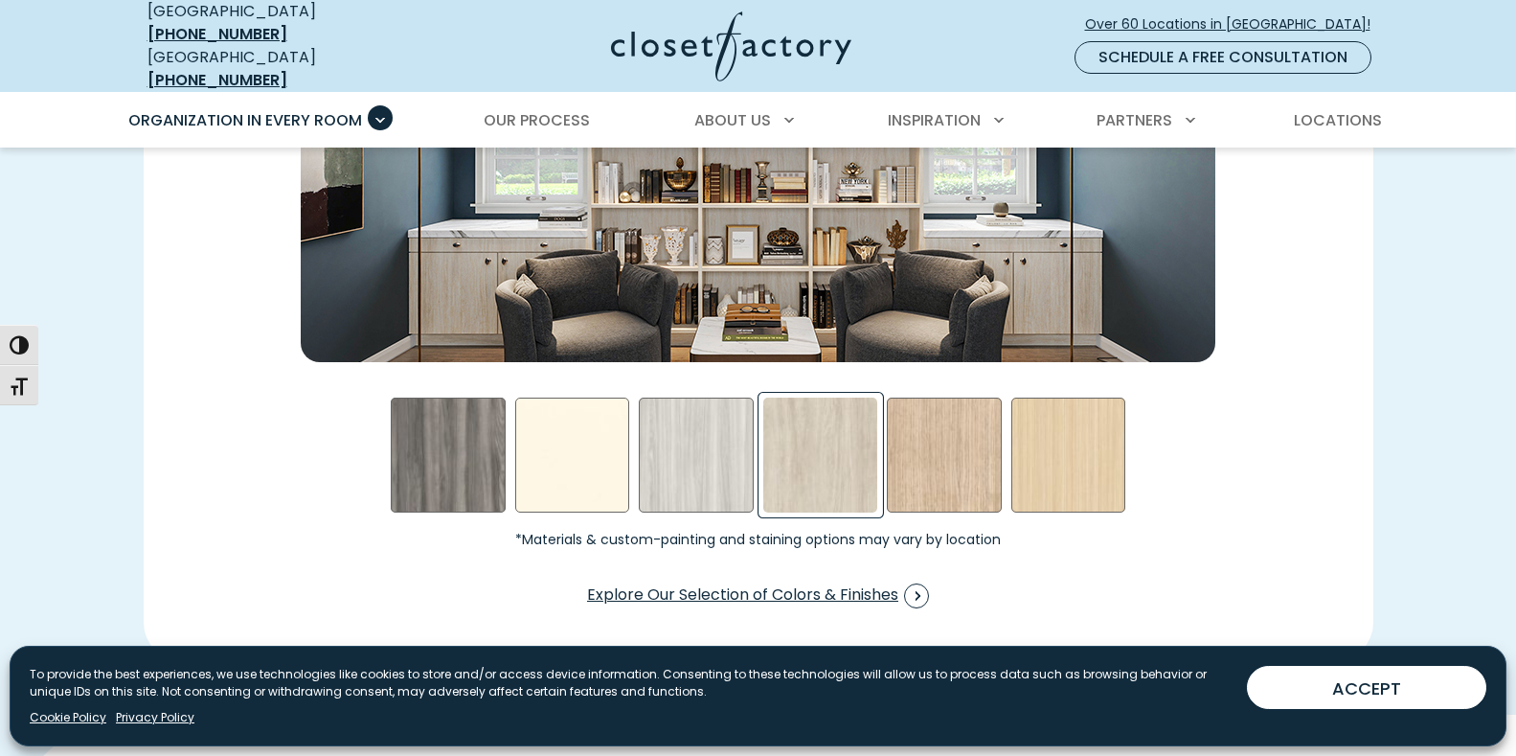
scroll to position [3065, 0]
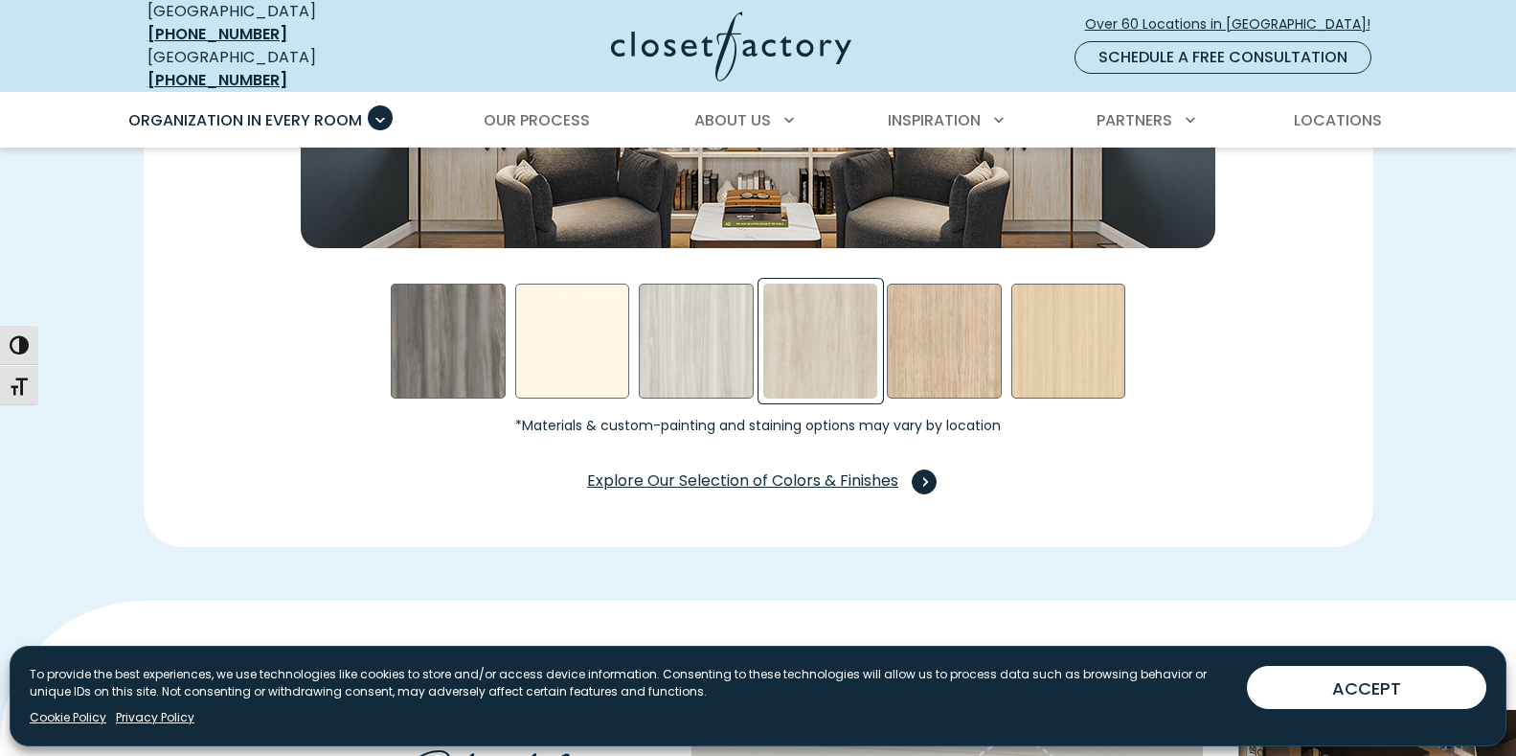
click at [713, 472] on span "Explore Our Selection of Colors & Finishes" at bounding box center [758, 481] width 342 height 25
